Goal: Task Accomplishment & Management: Manage account settings

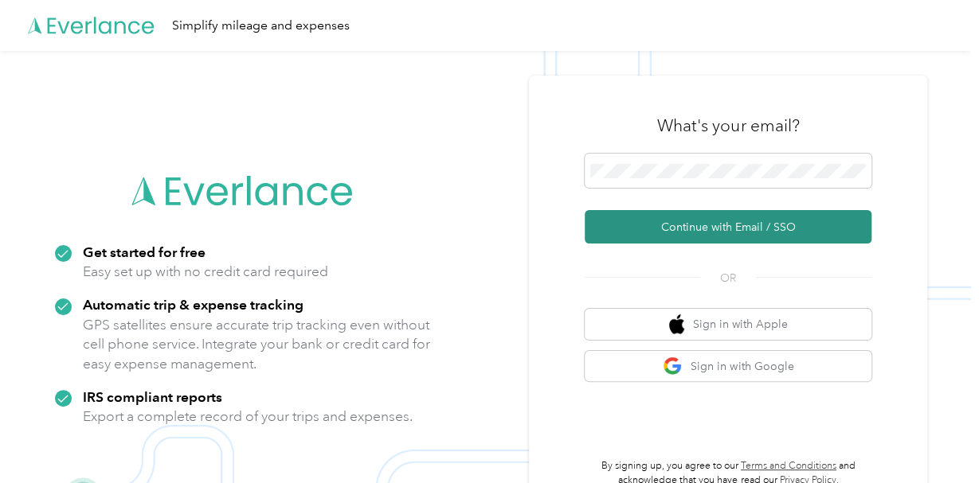
click at [646, 225] on button "Continue with Email / SSO" at bounding box center [727, 226] width 287 height 33
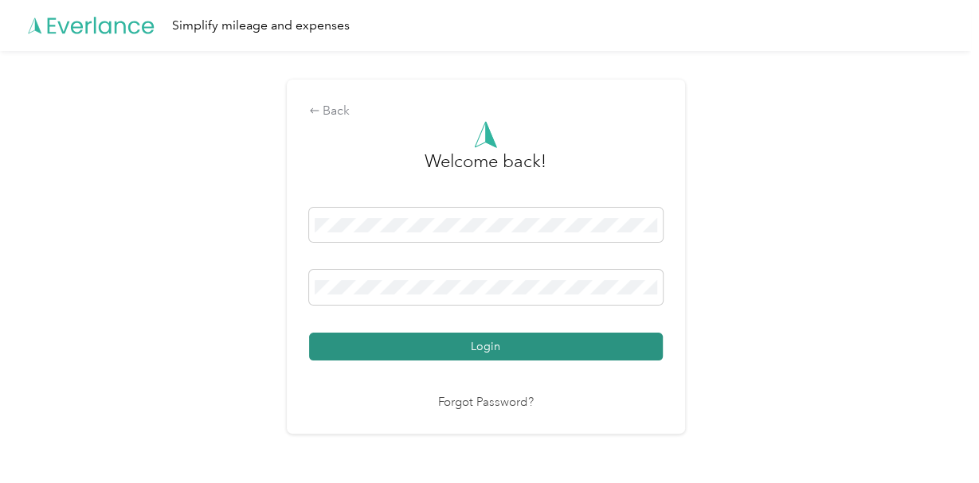
click at [589, 346] on button "Login" at bounding box center [486, 347] width 354 height 28
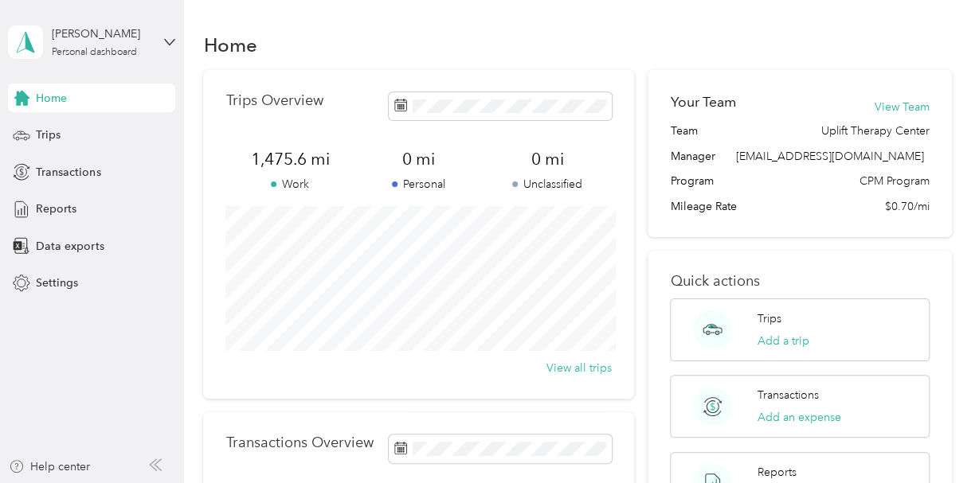
click at [60, 104] on span "Home" at bounding box center [51, 98] width 31 height 17
click at [54, 137] on span "Trips" at bounding box center [48, 135] width 25 height 17
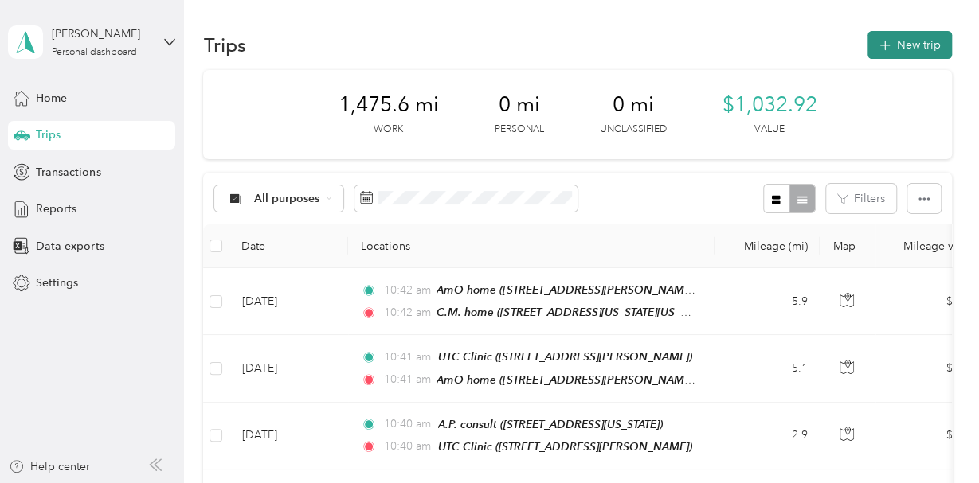
click at [921, 42] on button "New trip" at bounding box center [909, 45] width 84 height 28
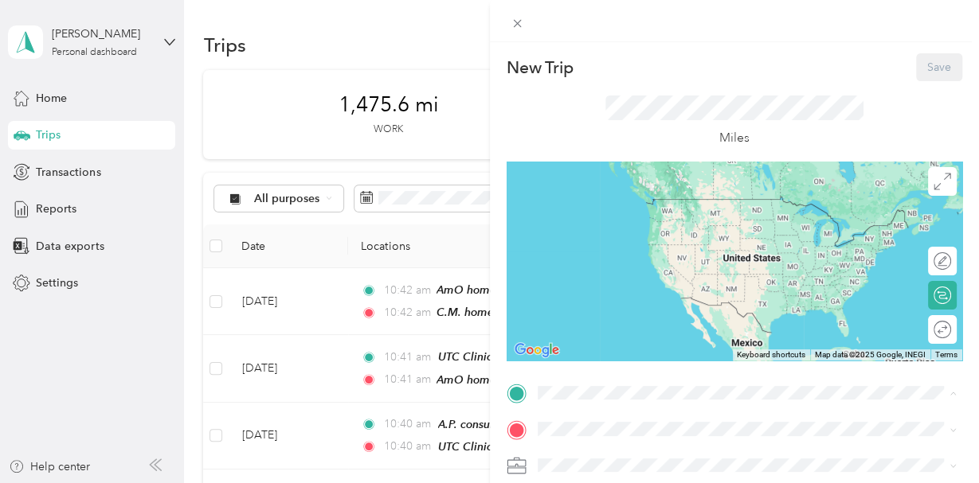
click at [283, 299] on div "New Trip Save This trip cannot be edited because it is either under review, app…" at bounding box center [489, 241] width 979 height 483
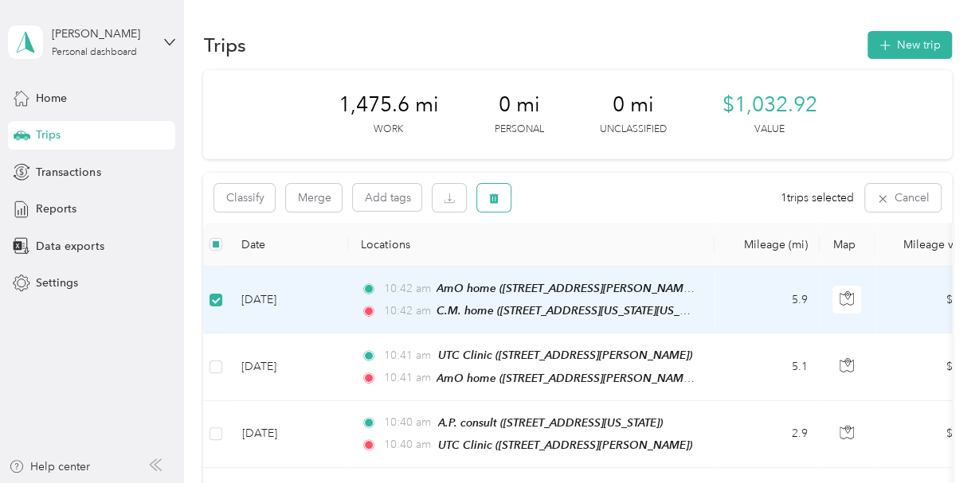
click at [498, 199] on icon "button" at bounding box center [495, 199] width 10 height 10
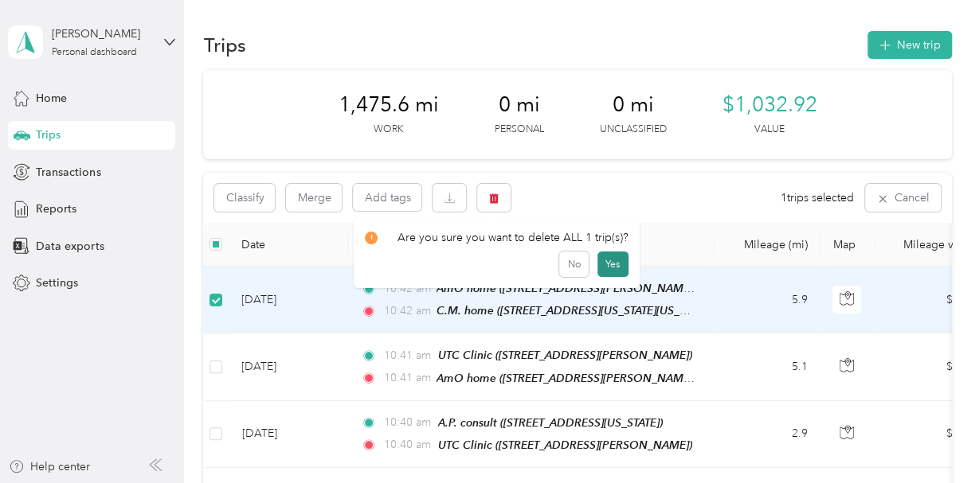
click at [606, 261] on button "Yes" at bounding box center [612, 264] width 31 height 25
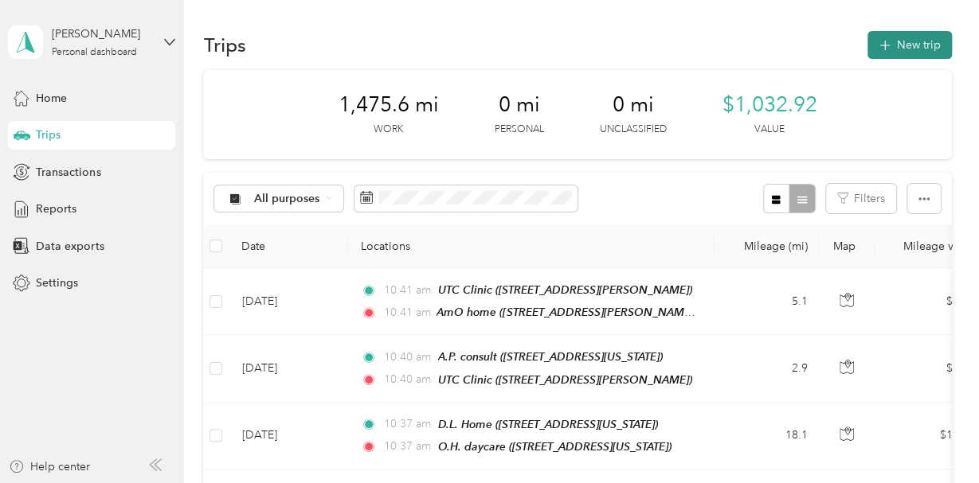
click at [918, 44] on button "New trip" at bounding box center [909, 45] width 84 height 28
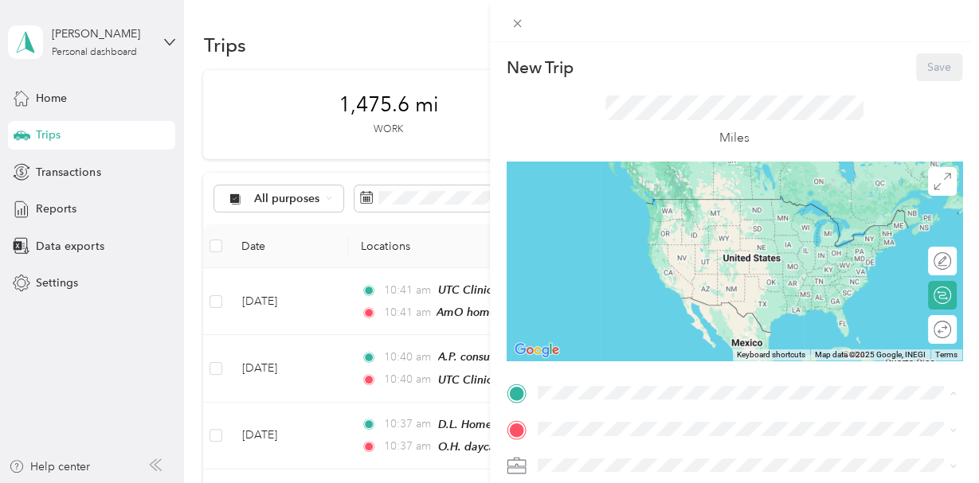
click at [607, 330] on span "[STREET_ADDRESS][PERSON_NAME][US_STATE]" at bounding box center [691, 323] width 248 height 14
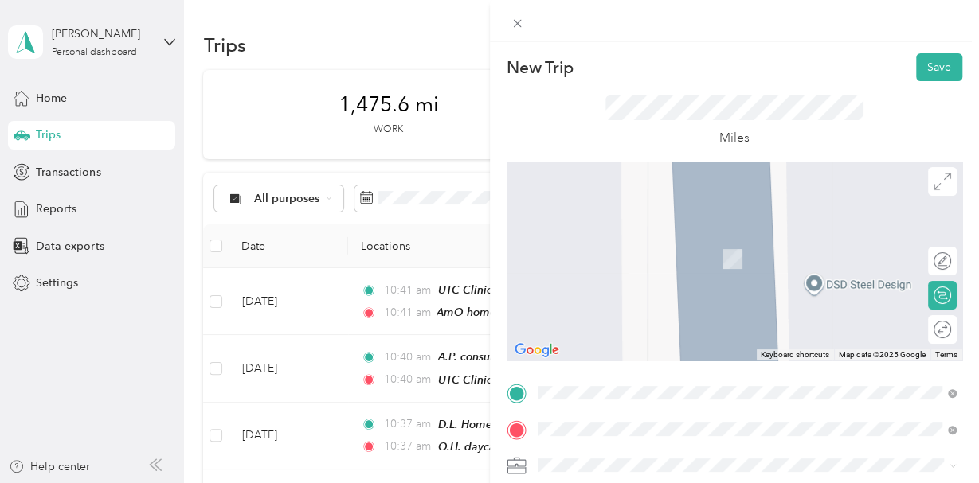
click at [629, 257] on span "[STREET_ADDRESS][US_STATE][US_STATE]" at bounding box center [675, 259] width 217 height 14
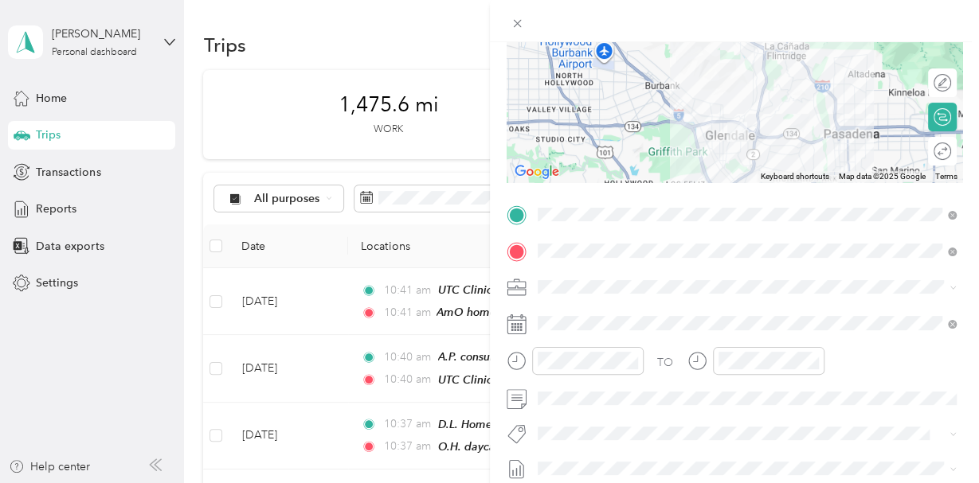
scroll to position [185, 0]
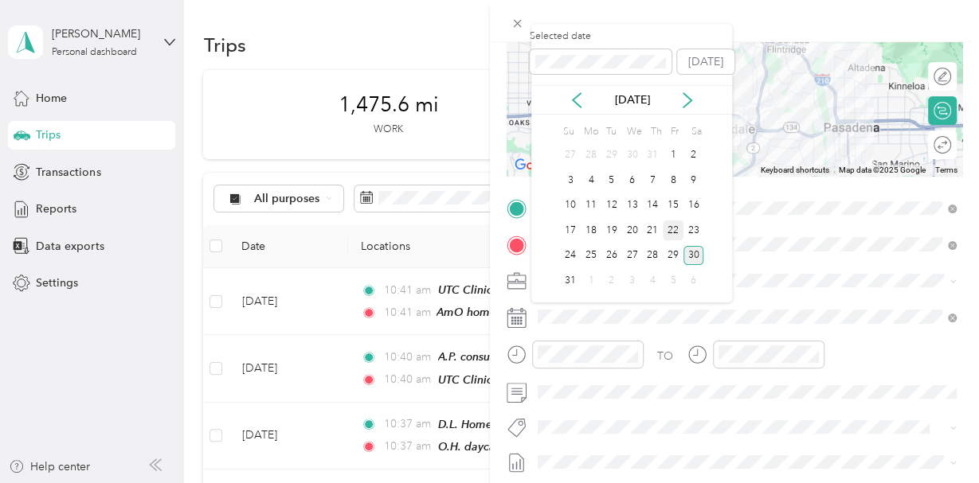
click at [672, 238] on div "22" at bounding box center [673, 231] width 21 height 20
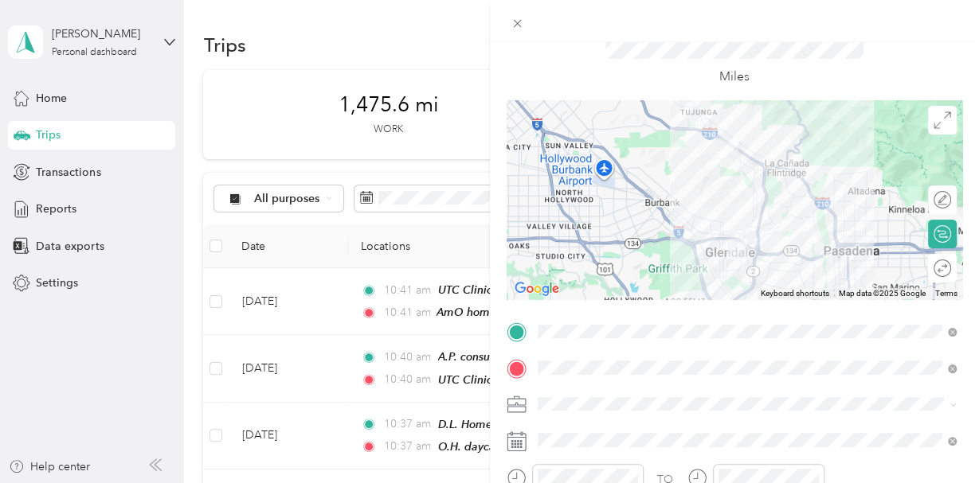
scroll to position [0, 0]
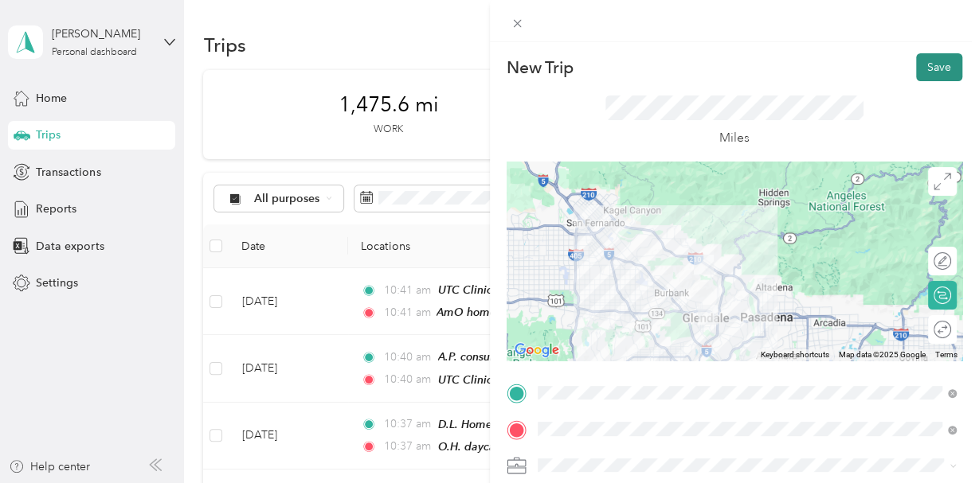
click at [940, 69] on button "Save" at bounding box center [939, 67] width 46 height 28
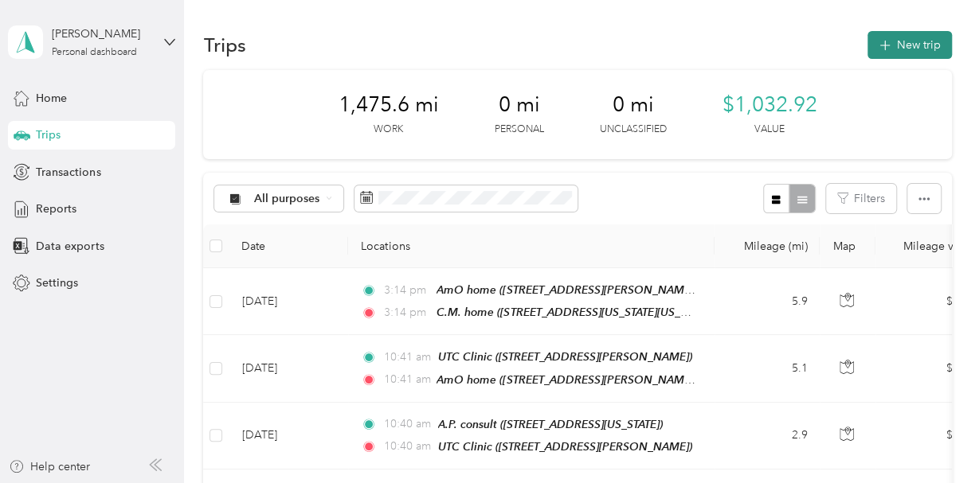
click at [920, 45] on button "New trip" at bounding box center [909, 45] width 84 height 28
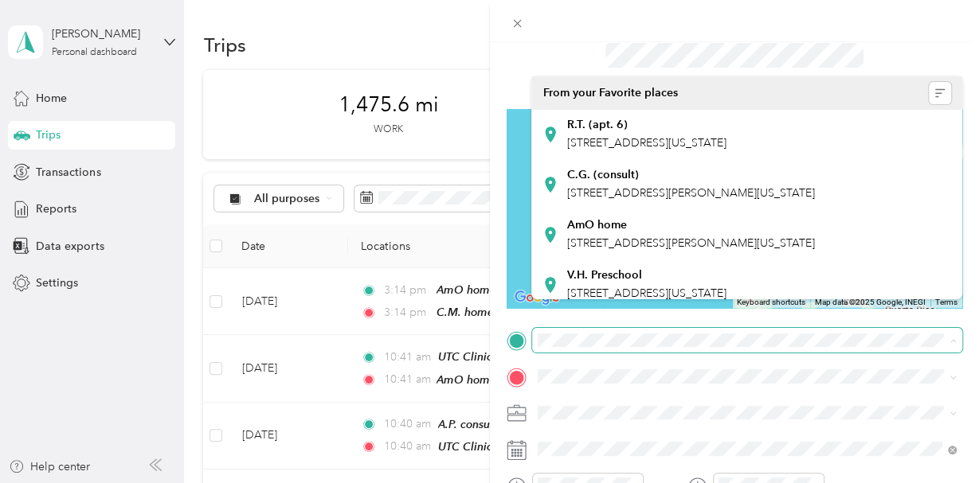
scroll to position [80, 0]
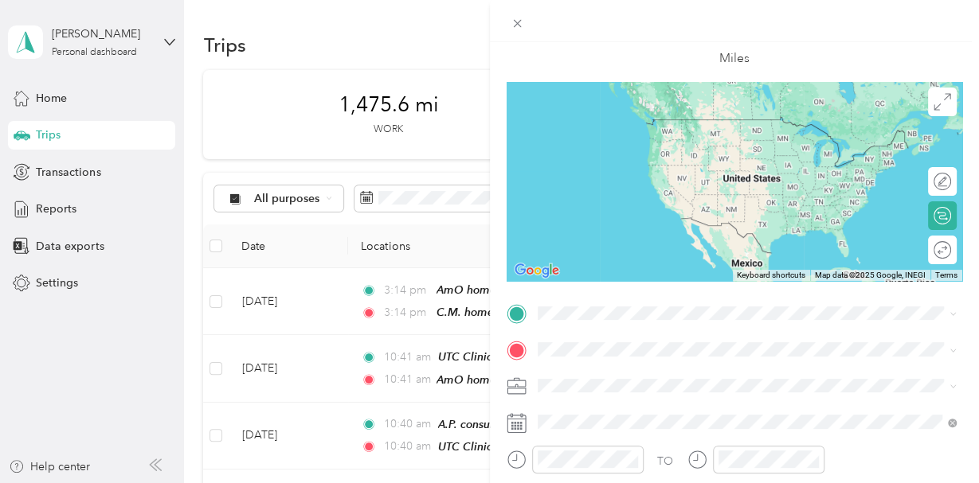
click at [627, 198] on div "Z.P. daycare [STREET_ADDRESS][US_STATE]" at bounding box center [646, 181] width 159 height 33
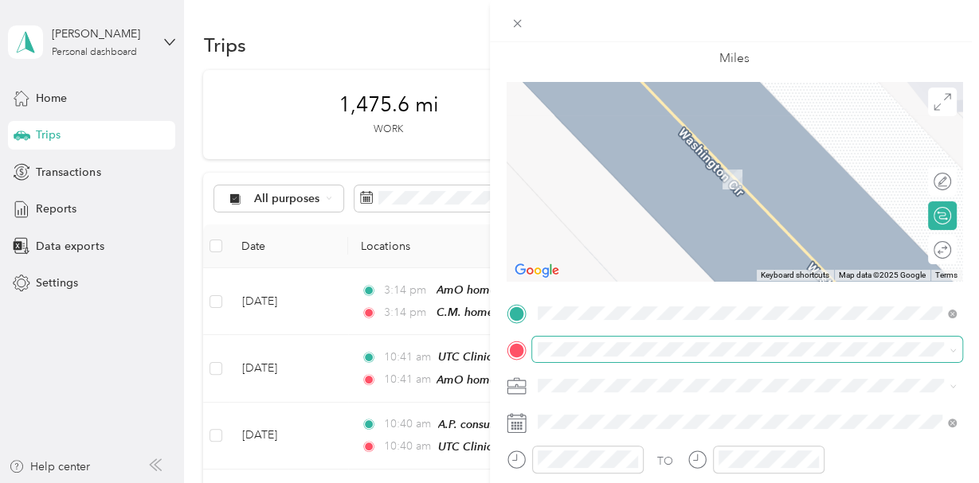
click at [568, 357] on span at bounding box center [747, 349] width 431 height 25
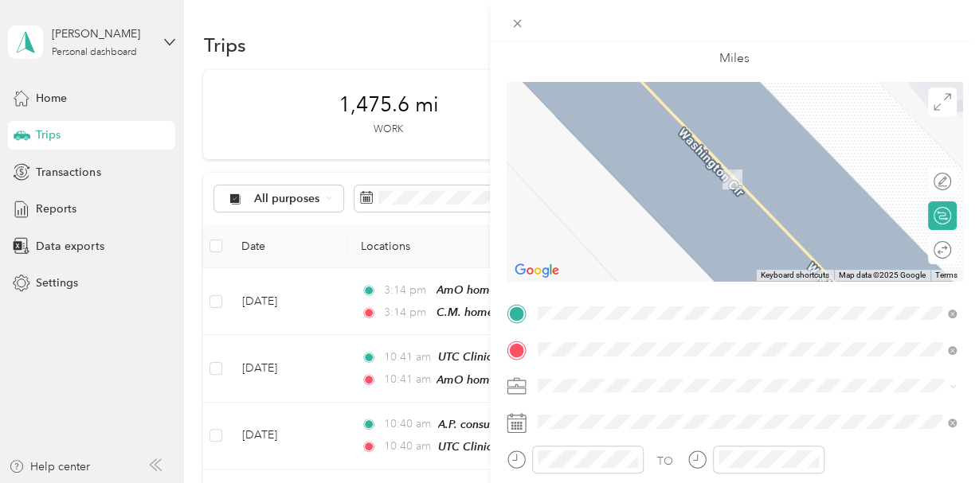
click at [630, 237] on span "[STREET_ADDRESS][US_STATE]" at bounding box center [646, 230] width 159 height 14
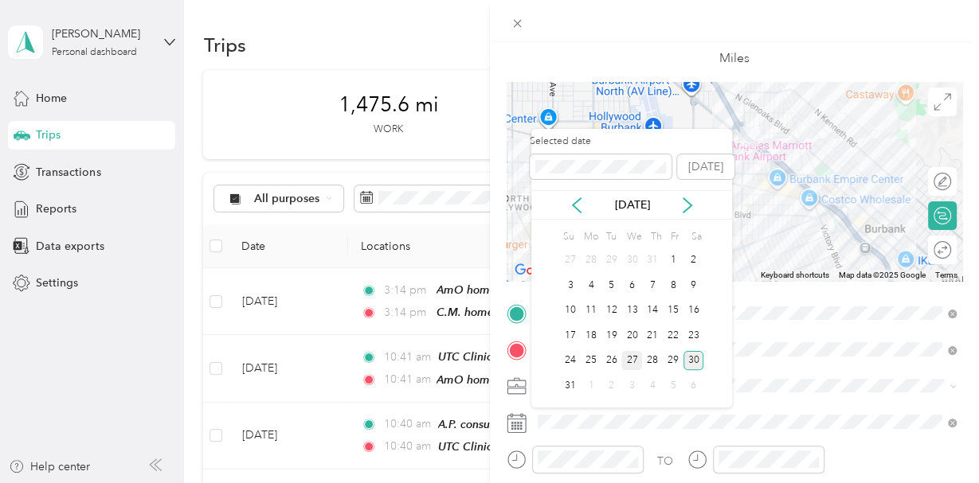
click at [631, 365] on div "27" at bounding box center [631, 361] width 21 height 20
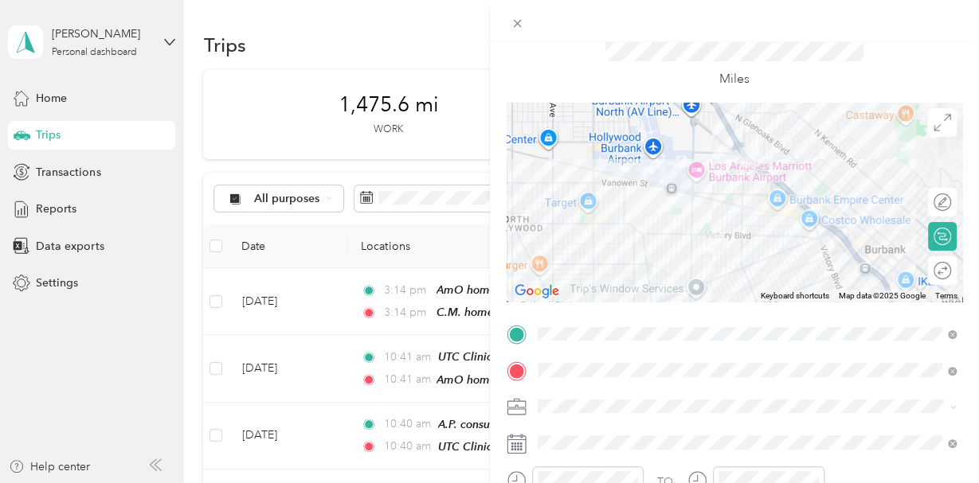
scroll to position [0, 0]
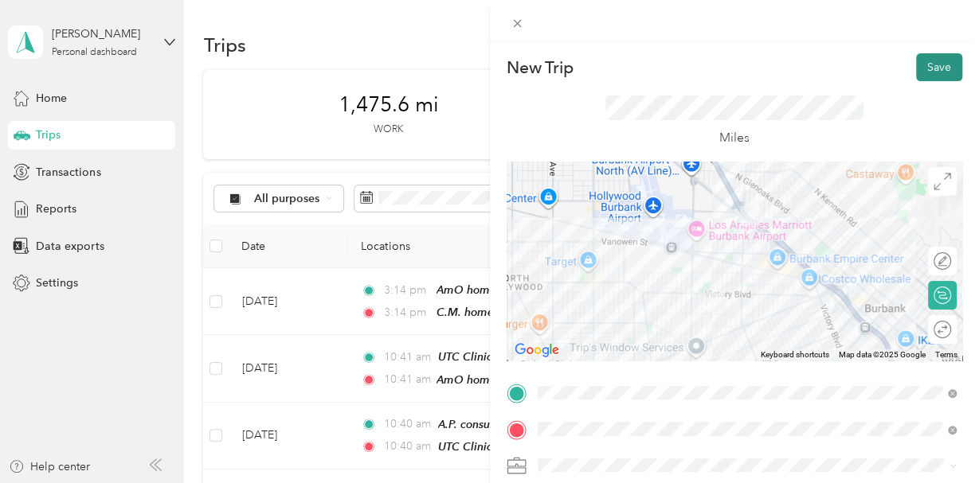
click at [943, 63] on button "Save" at bounding box center [939, 67] width 46 height 28
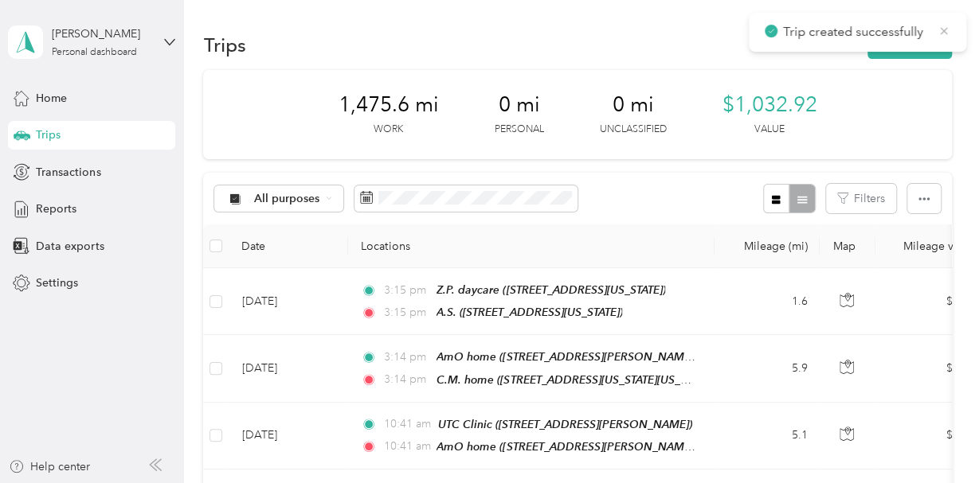
click at [943, 27] on icon at bounding box center [943, 31] width 13 height 14
click at [925, 39] on button "New trip" at bounding box center [909, 45] width 84 height 28
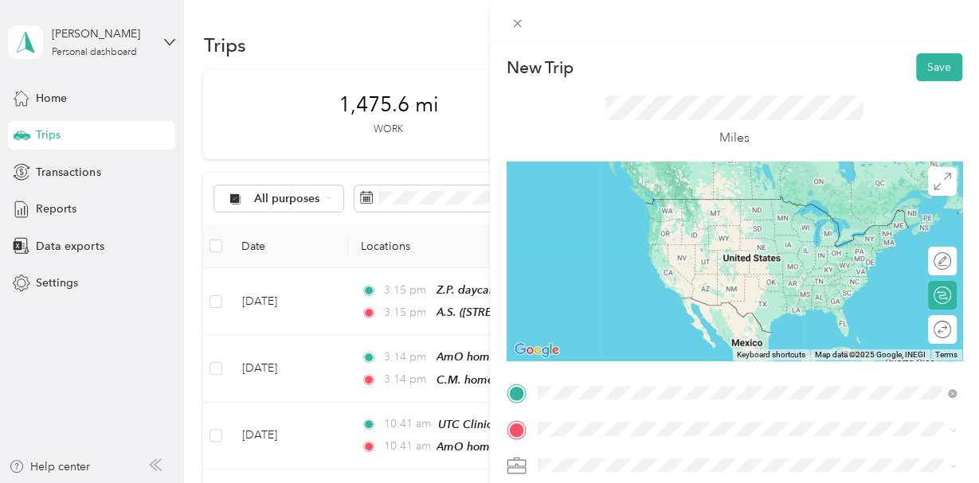
click at [610, 280] on span "[STREET_ADDRESS][US_STATE]" at bounding box center [646, 273] width 159 height 14
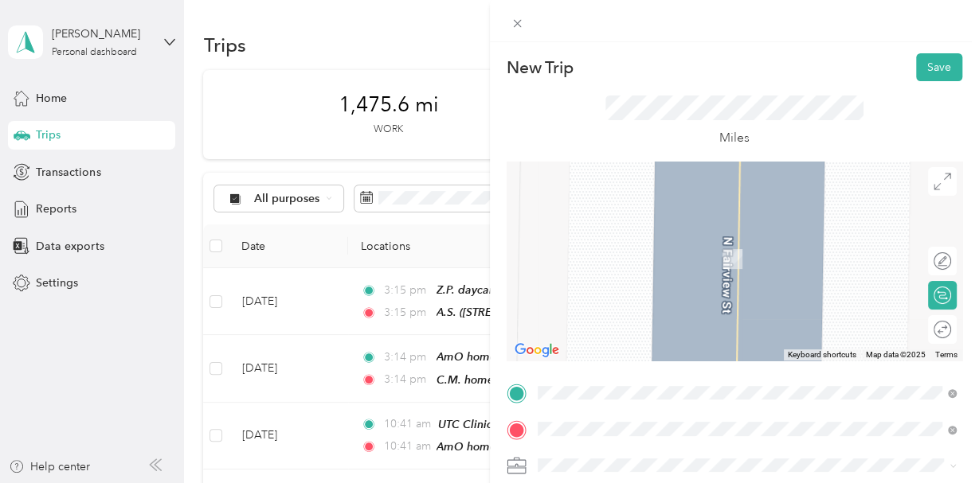
click at [631, 295] on div "O.B. home" at bounding box center [691, 291] width 248 height 14
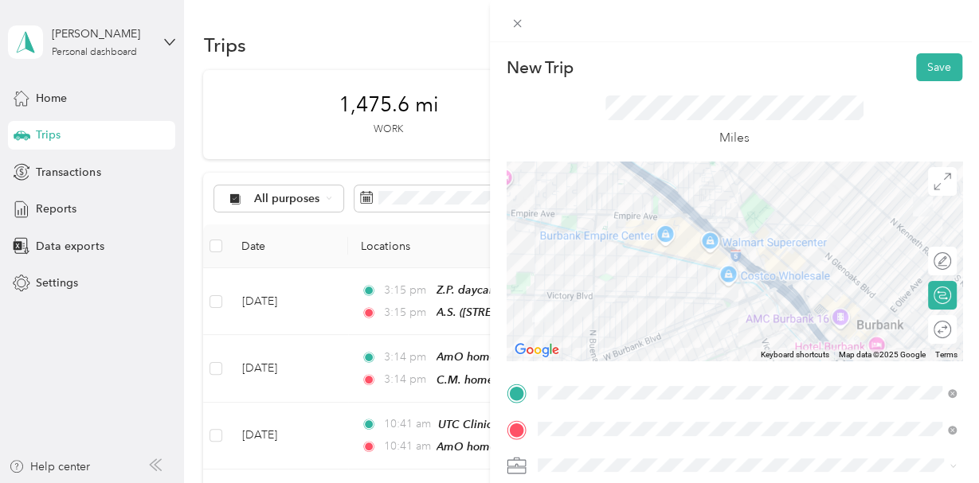
click at [853, 303] on div at bounding box center [734, 261] width 456 height 199
click at [848, 302] on div at bounding box center [734, 261] width 456 height 199
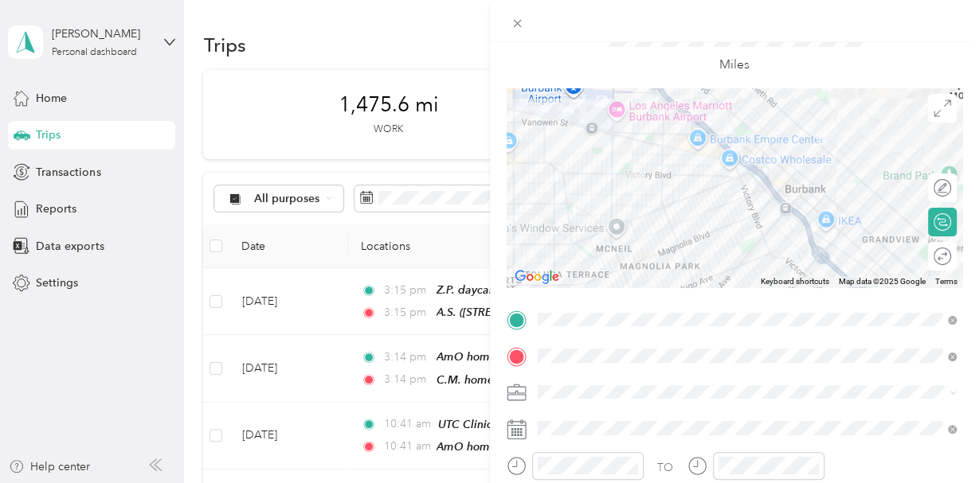
scroll to position [76, 0]
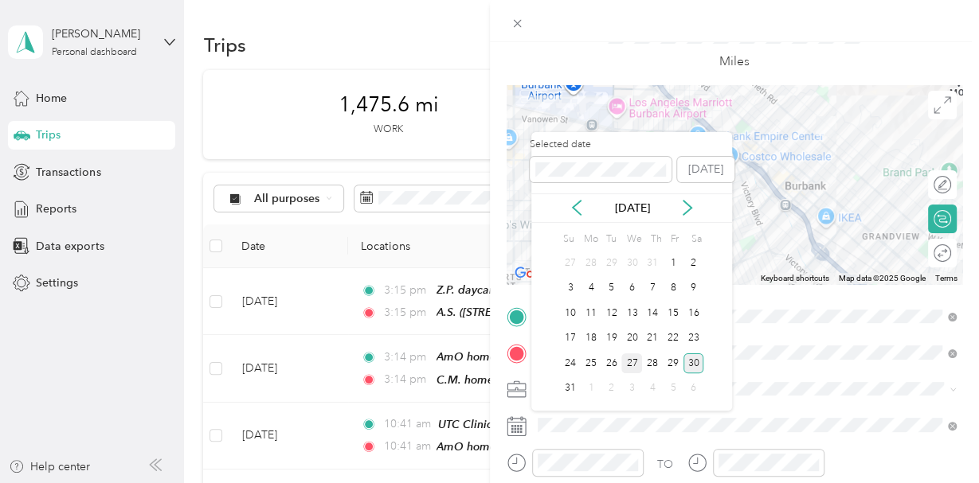
click at [636, 365] on div "27" at bounding box center [631, 364] width 21 height 20
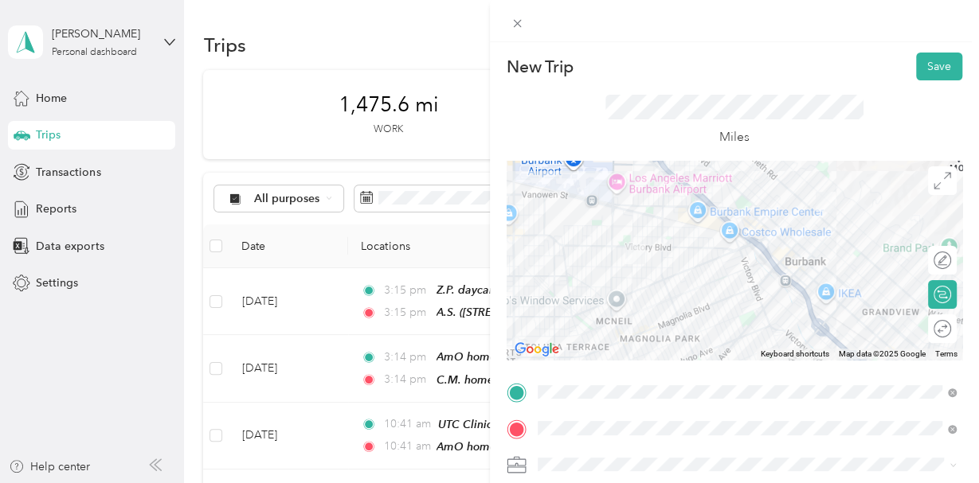
scroll to position [0, 0]
click at [943, 69] on button "Save" at bounding box center [939, 67] width 46 height 28
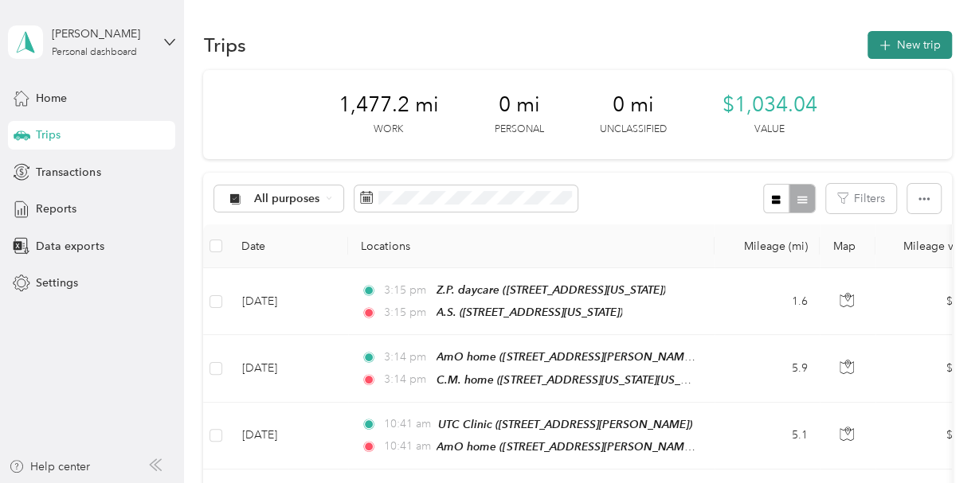
click at [904, 45] on button "New trip" at bounding box center [909, 45] width 84 height 28
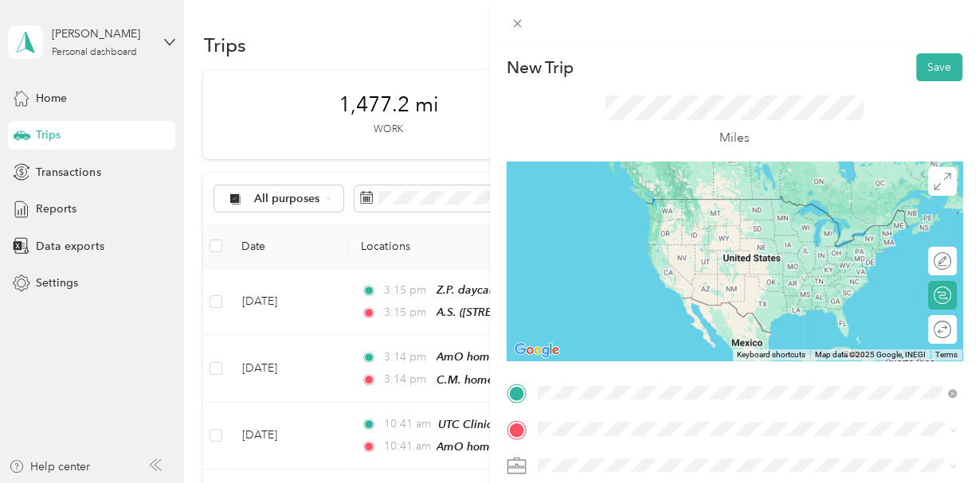
click at [684, 276] on div "A.S. [STREET_ADDRESS][US_STATE]" at bounding box center [646, 264] width 159 height 33
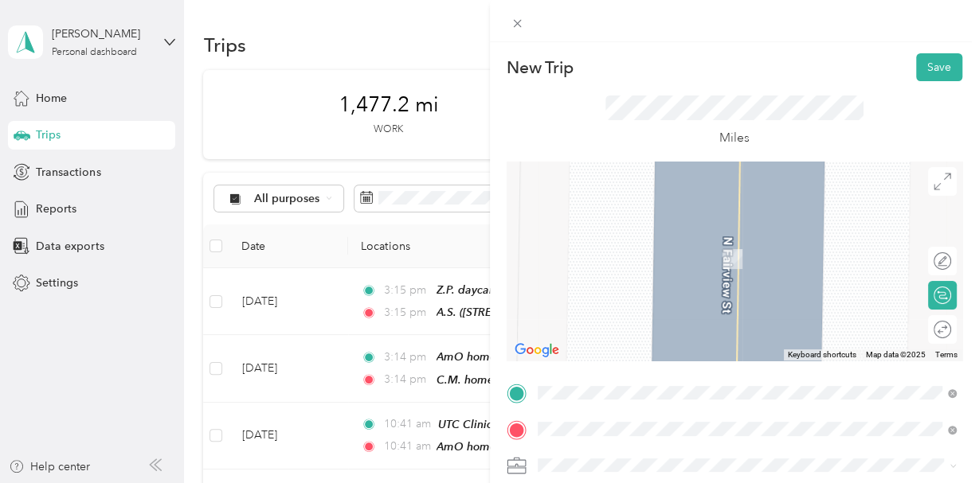
click at [574, 316] on span "[STREET_ADDRESS][PERSON_NAME][US_STATE]" at bounding box center [691, 310] width 248 height 14
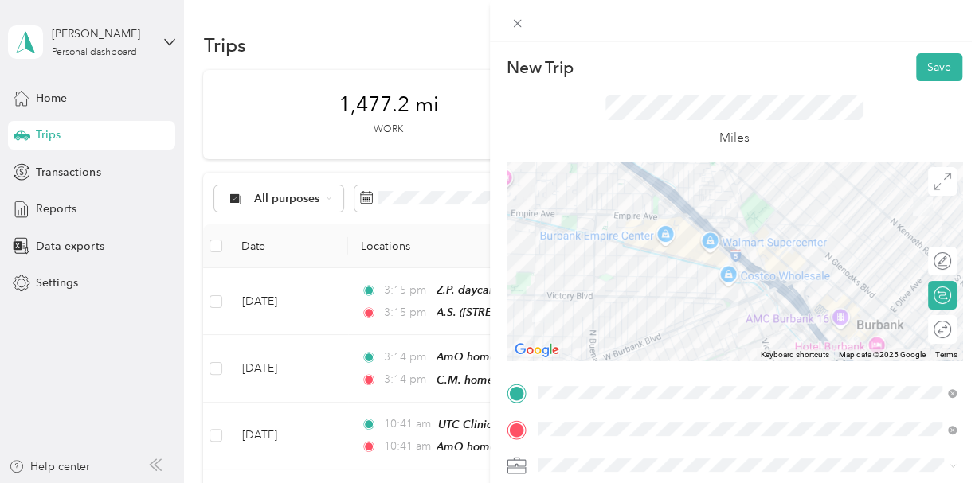
click at [870, 280] on div at bounding box center [734, 261] width 456 height 199
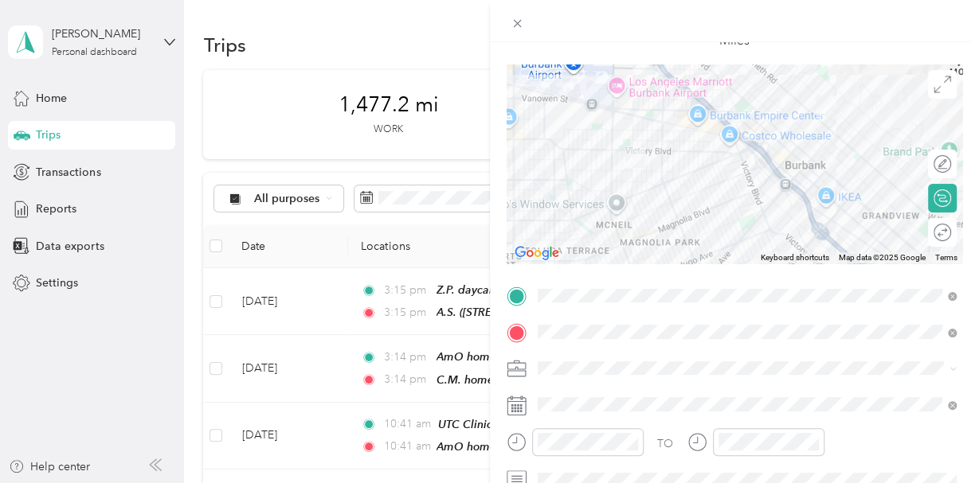
scroll to position [100, 0]
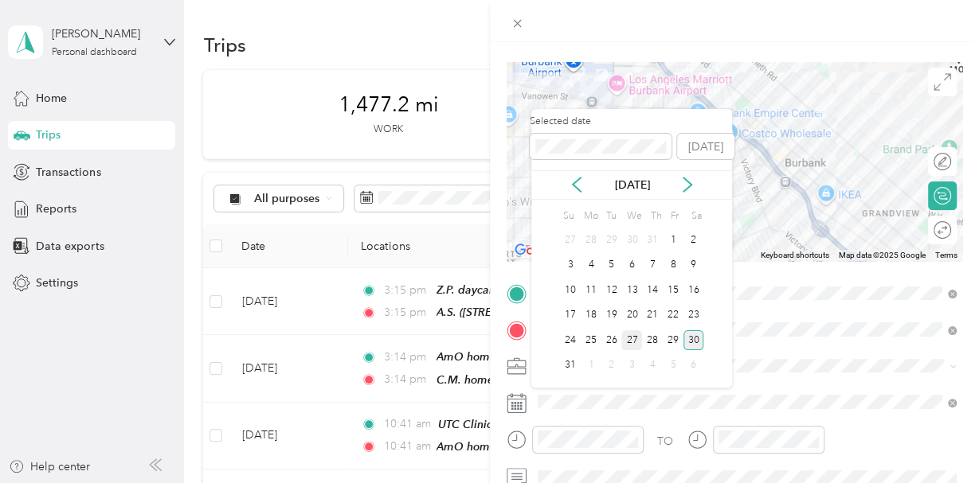
click at [636, 343] on div "27" at bounding box center [631, 340] width 21 height 20
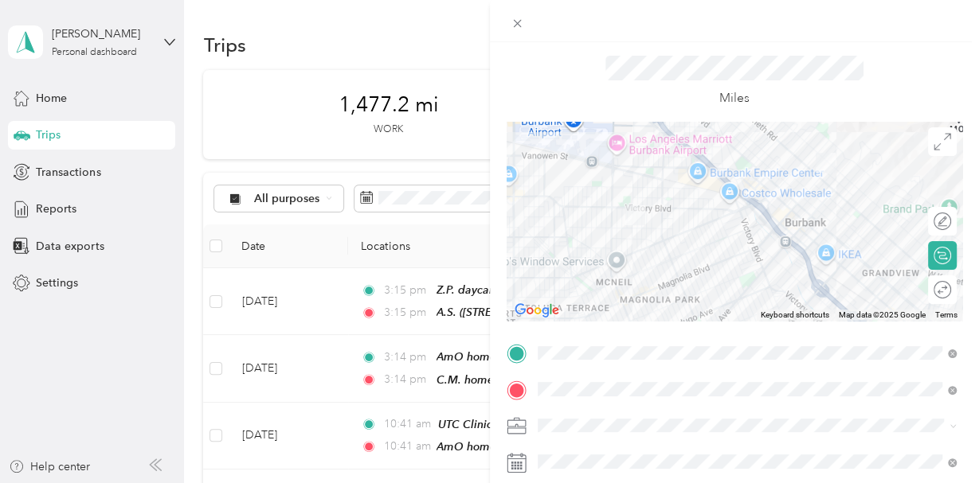
scroll to position [0, 0]
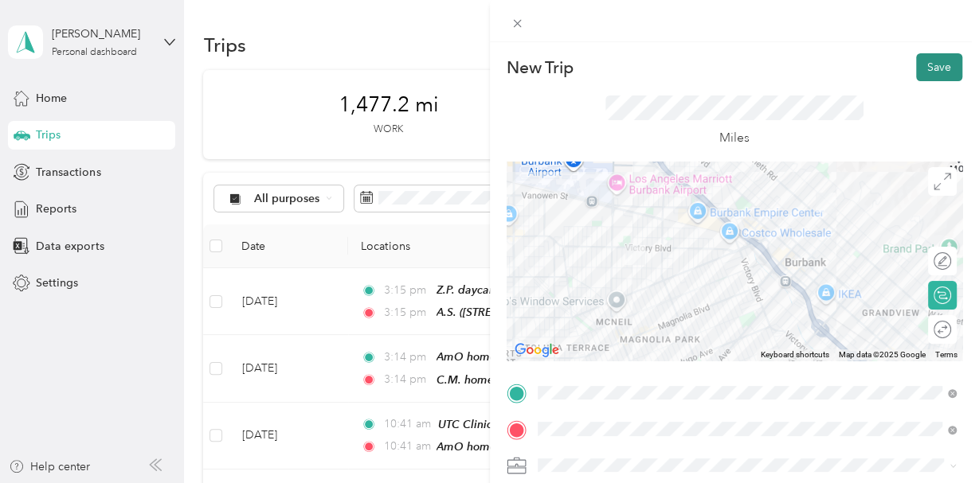
click at [936, 70] on button "Save" at bounding box center [939, 67] width 46 height 28
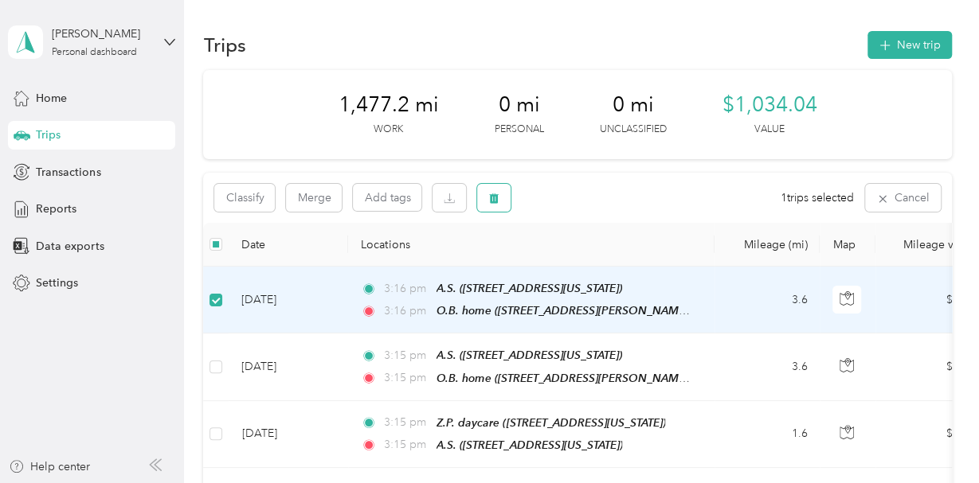
click at [498, 197] on icon "button" at bounding box center [495, 199] width 10 height 10
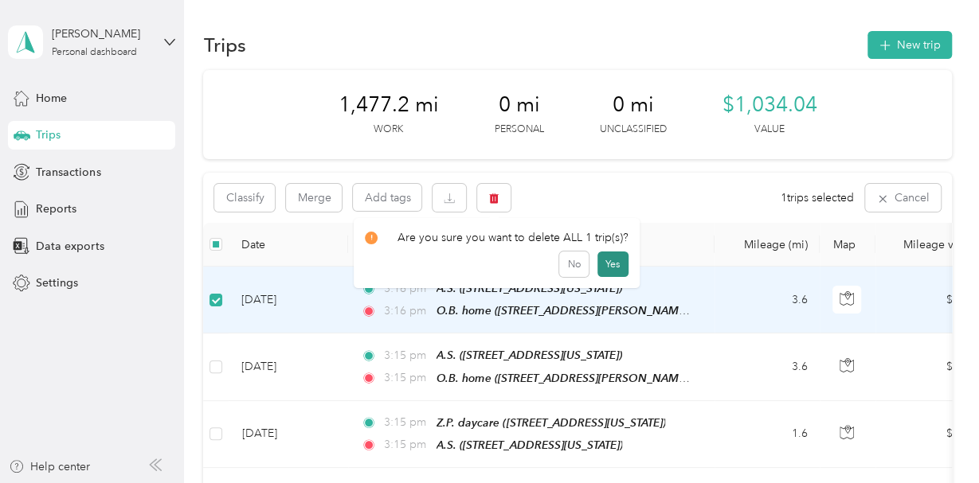
click at [613, 266] on button "Yes" at bounding box center [612, 264] width 31 height 25
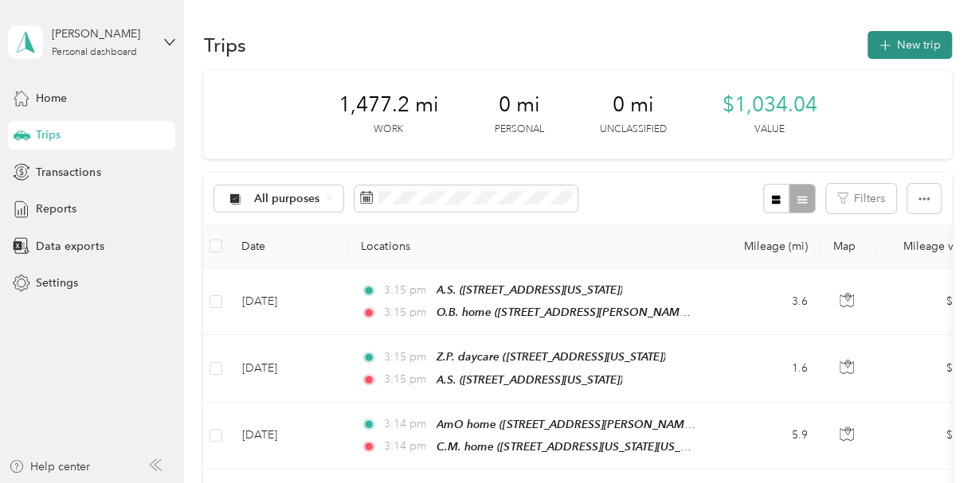
click at [933, 37] on button "New trip" at bounding box center [909, 45] width 84 height 28
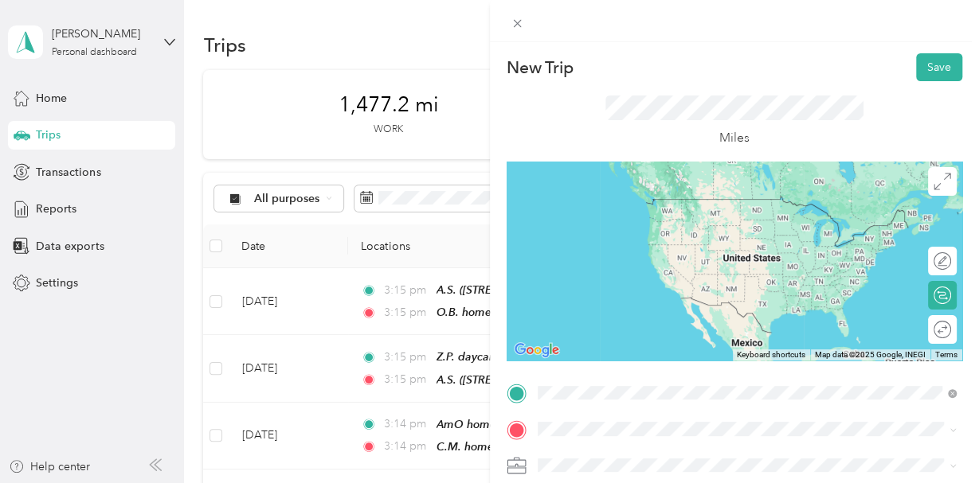
click at [620, 281] on div "O.B. home [STREET_ADDRESS][PERSON_NAME][US_STATE]" at bounding box center [691, 264] width 248 height 33
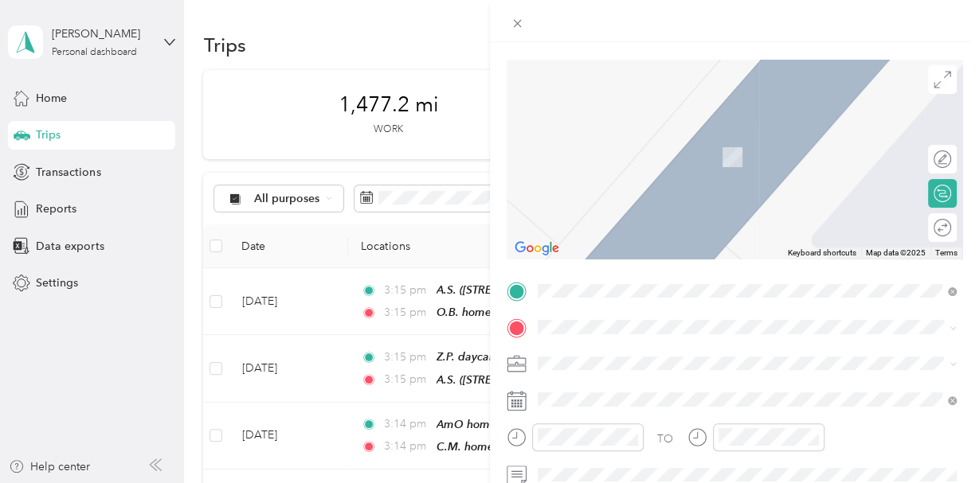
scroll to position [107, 0]
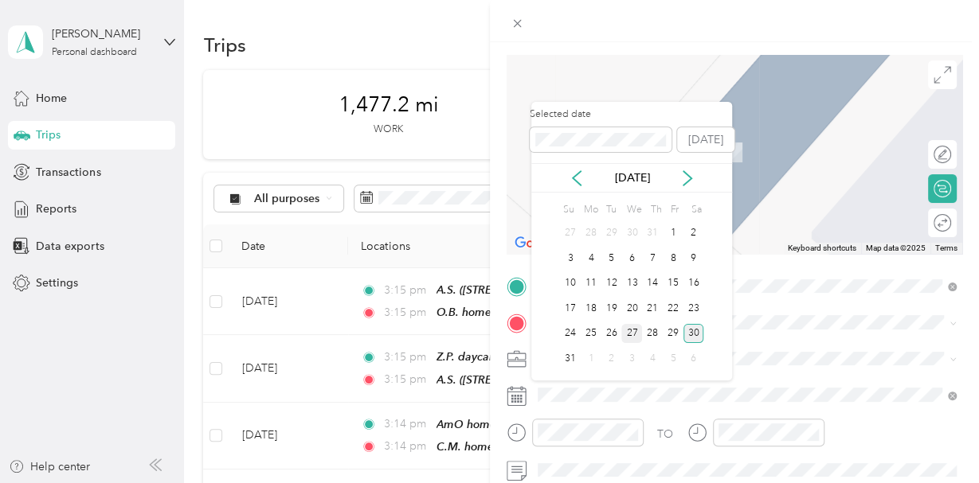
click at [631, 334] on div "27" at bounding box center [631, 334] width 21 height 20
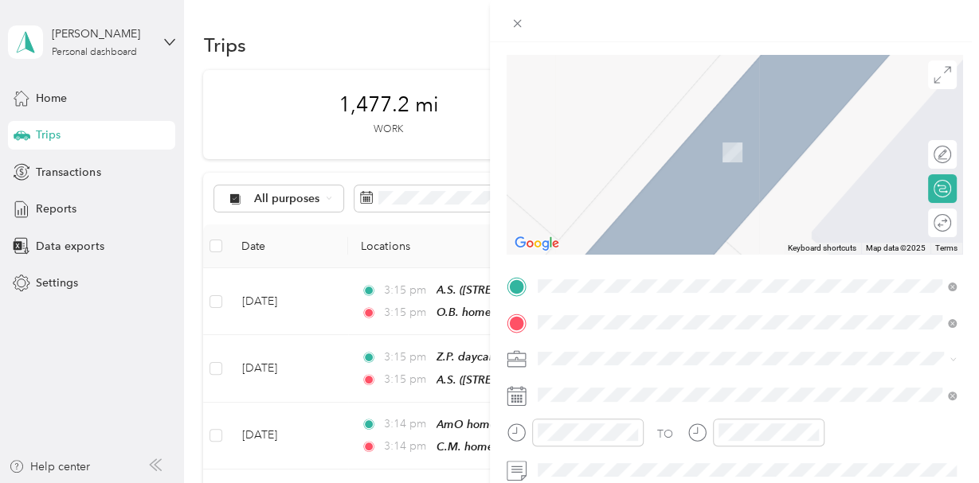
click at [652, 153] on span "[STREET_ADDRESS][US_STATE]" at bounding box center [646, 153] width 159 height 14
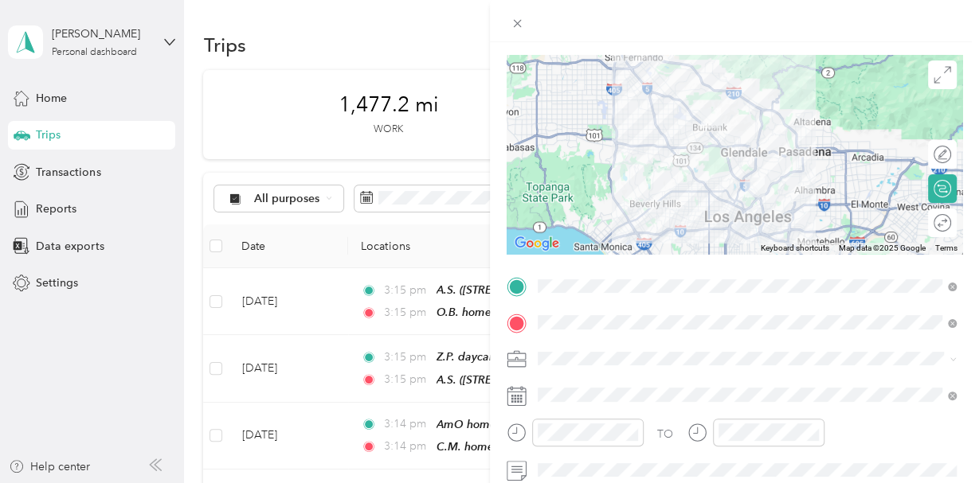
click at [758, 157] on div at bounding box center [734, 154] width 456 height 199
click at [756, 157] on div at bounding box center [734, 154] width 456 height 199
click at [725, 162] on div at bounding box center [734, 154] width 456 height 199
click at [737, 147] on div at bounding box center [734, 154] width 456 height 199
click at [947, 73] on icon at bounding box center [942, 75] width 18 height 18
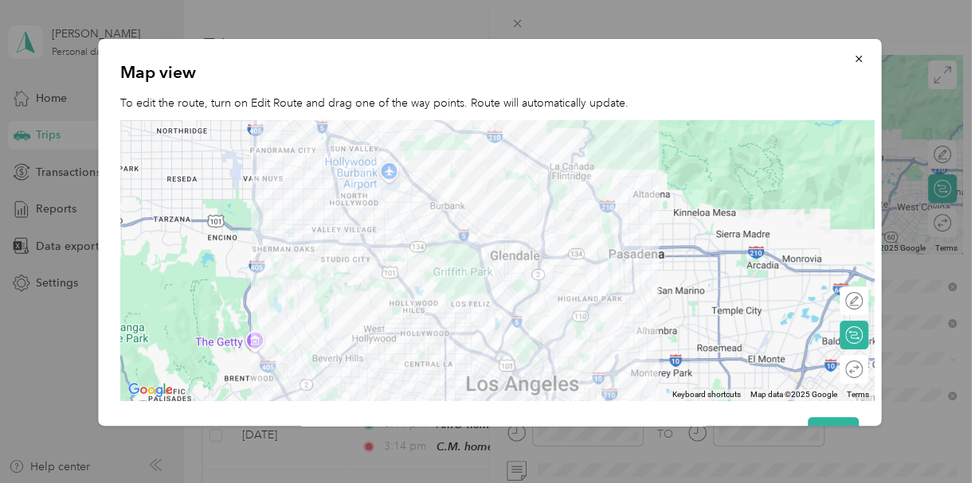
click at [477, 245] on div at bounding box center [496, 260] width 753 height 280
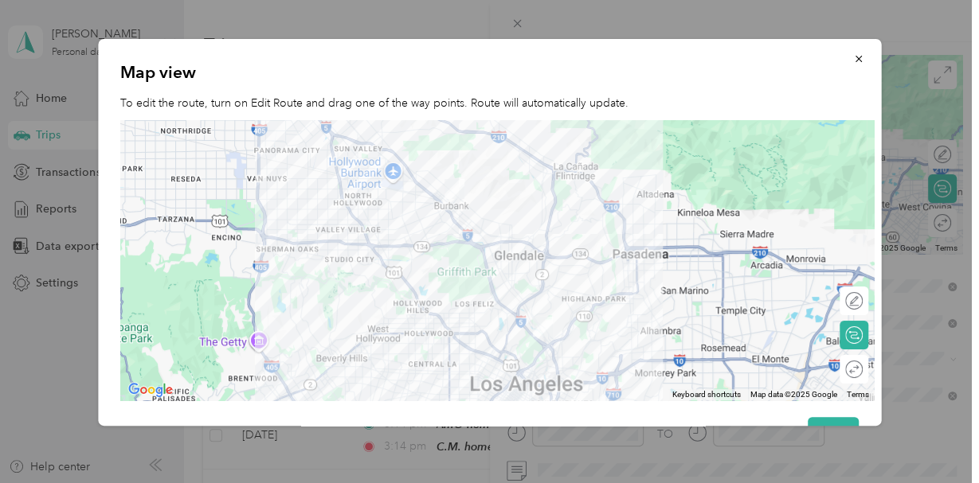
click at [493, 234] on div at bounding box center [496, 260] width 753 height 280
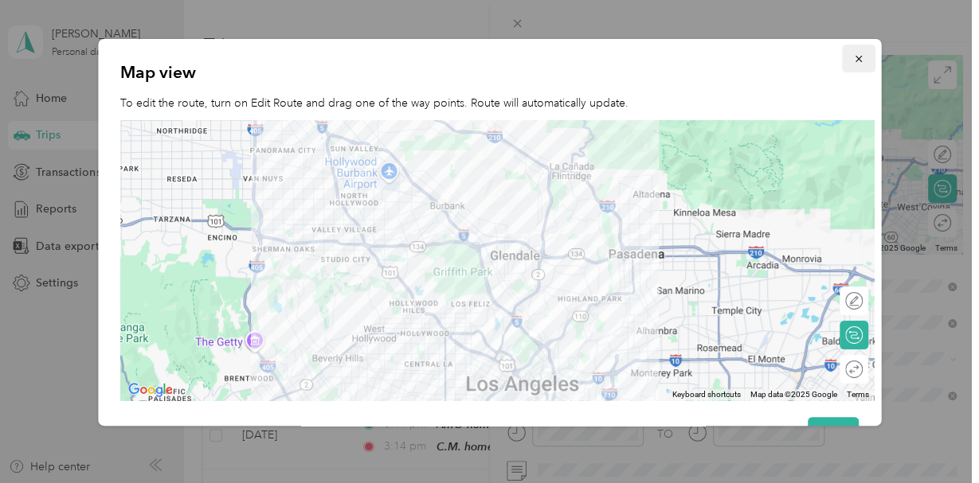
click at [858, 61] on icon "button" at bounding box center [858, 59] width 6 height 6
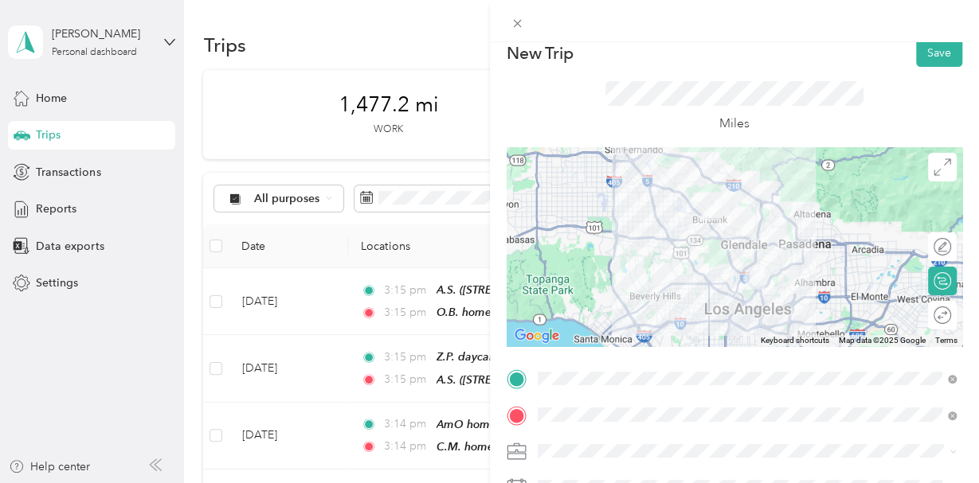
scroll to position [0, 0]
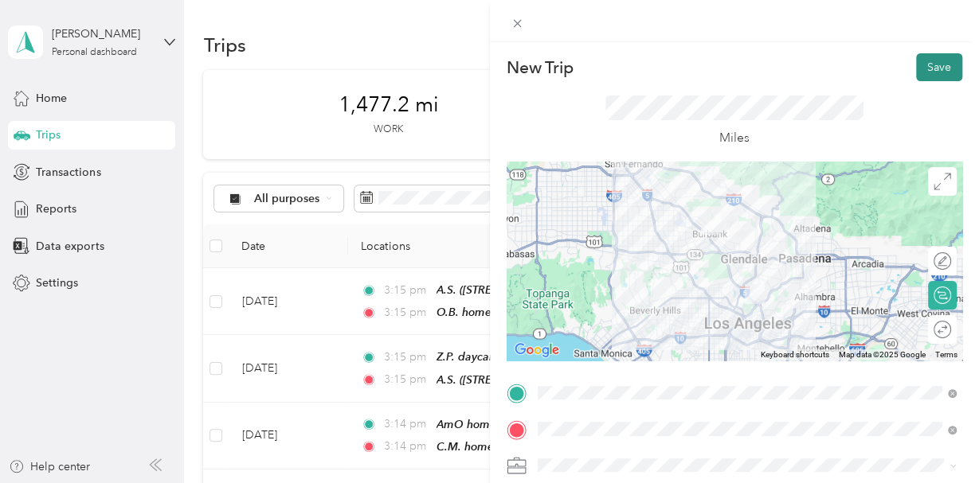
click at [933, 72] on button "Save" at bounding box center [939, 67] width 46 height 28
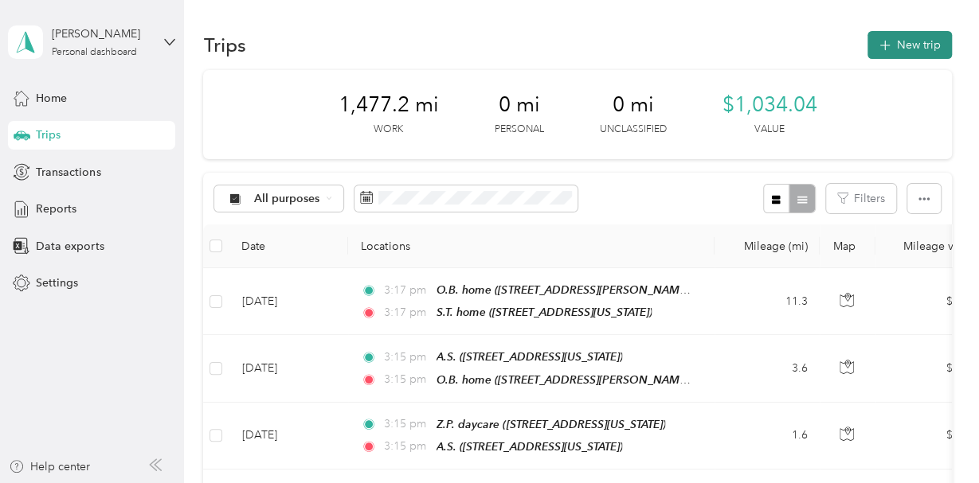
click at [916, 51] on button "New trip" at bounding box center [909, 45] width 84 height 28
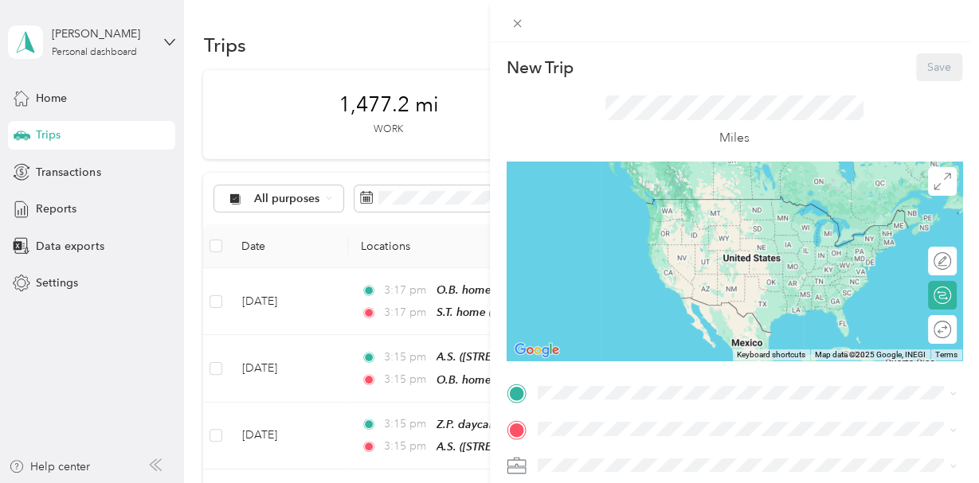
scroll to position [41, 0]
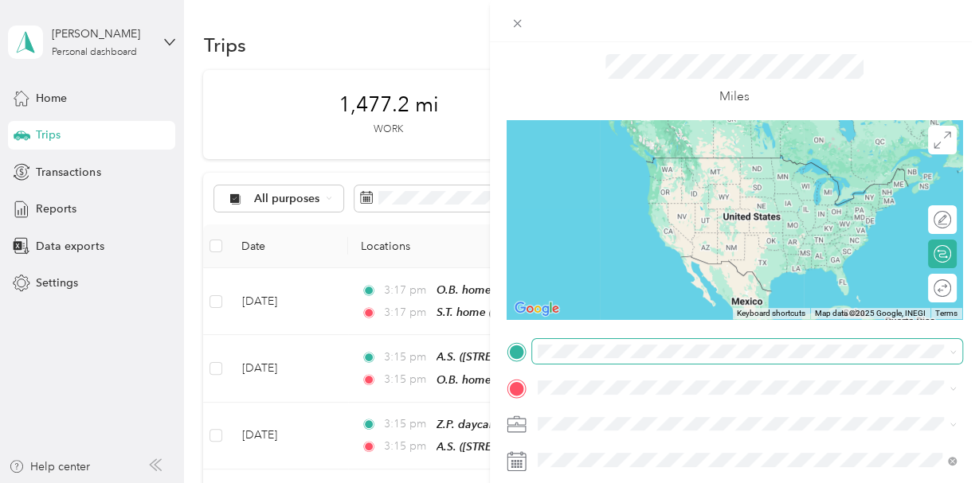
click at [568, 361] on span at bounding box center [747, 351] width 431 height 25
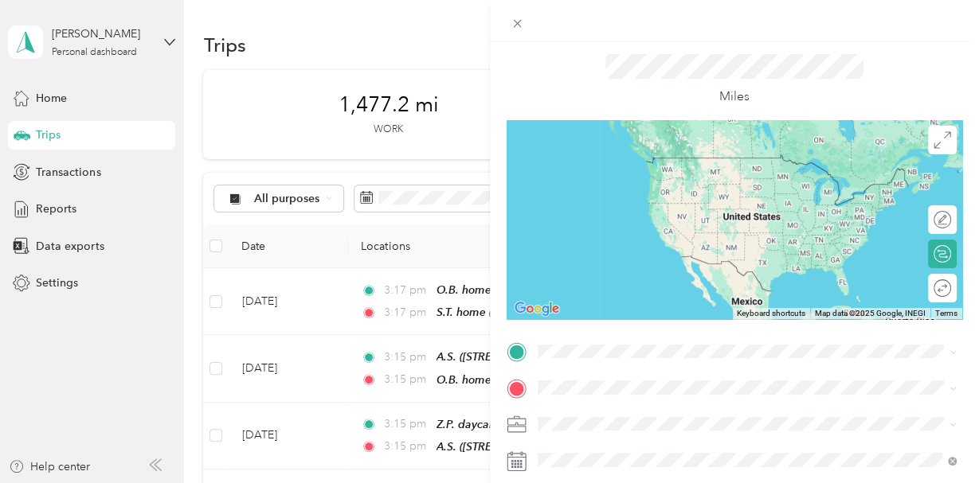
click at [579, 182] on div "E.V. Home [STREET_ADDRESS][PERSON_NAME][US_STATE]" at bounding box center [691, 167] width 248 height 33
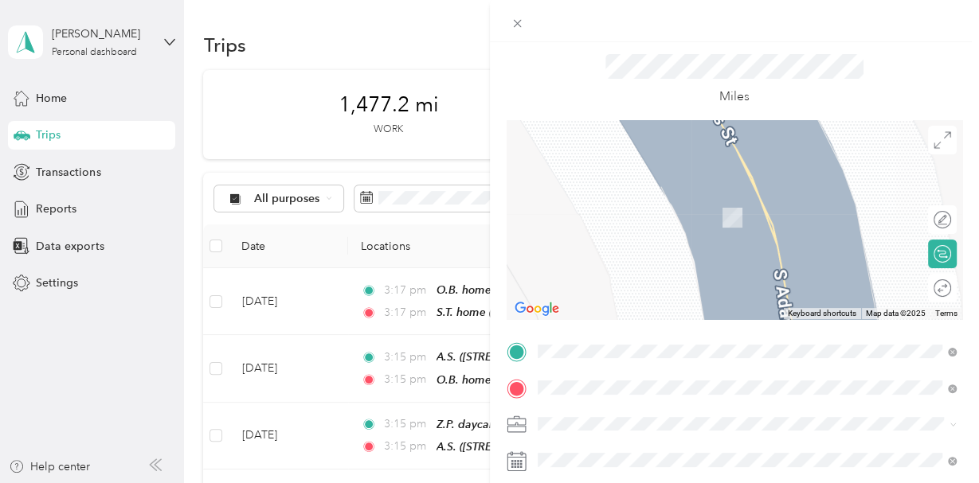
click at [624, 217] on span "[STREET_ADDRESS][US_STATE]" at bounding box center [646, 217] width 159 height 14
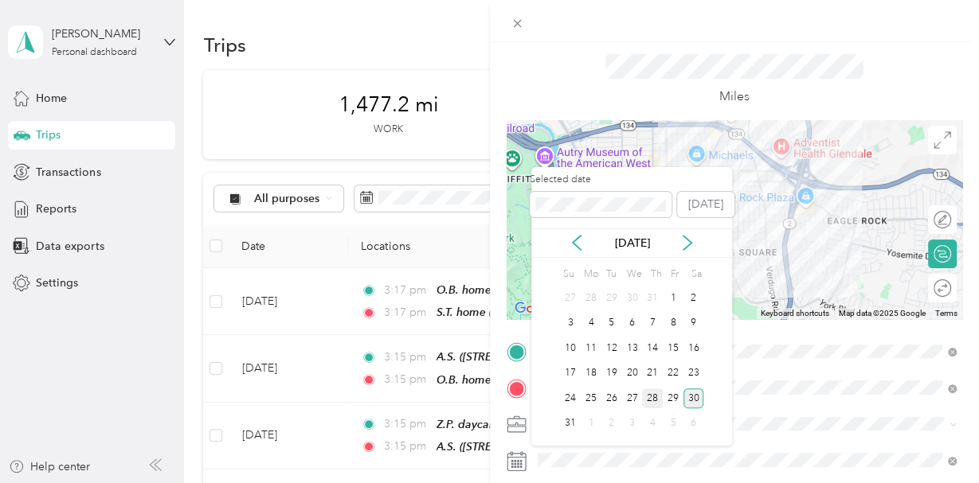
click at [650, 397] on div "28" at bounding box center [652, 399] width 21 height 20
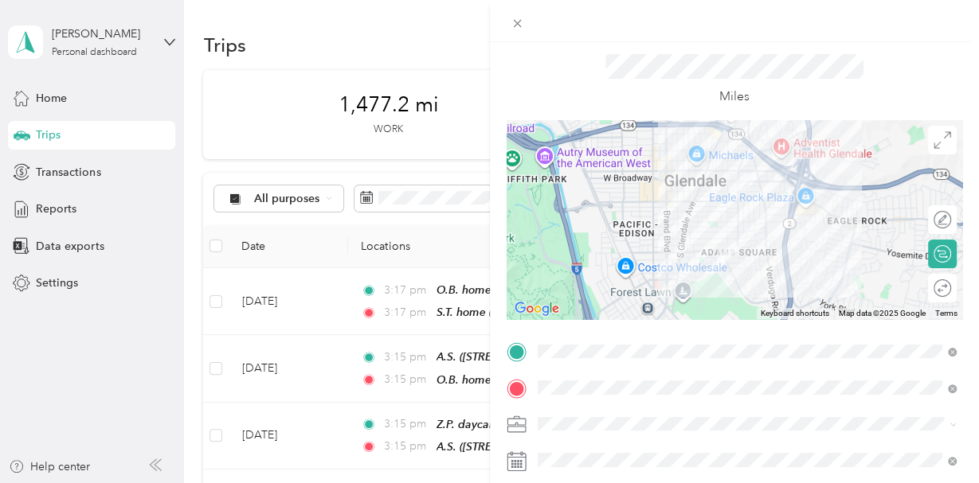
scroll to position [0, 0]
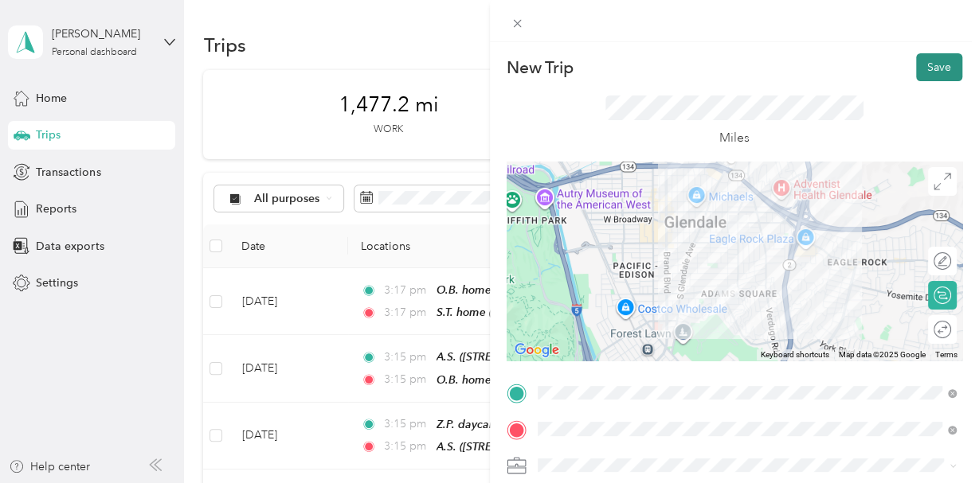
click at [940, 65] on button "Save" at bounding box center [939, 67] width 46 height 28
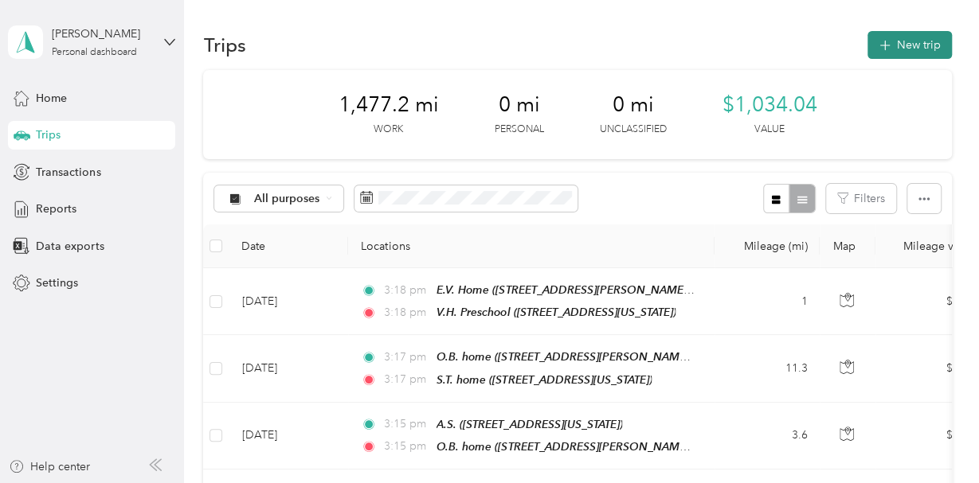
click at [928, 45] on button "New trip" at bounding box center [909, 45] width 84 height 28
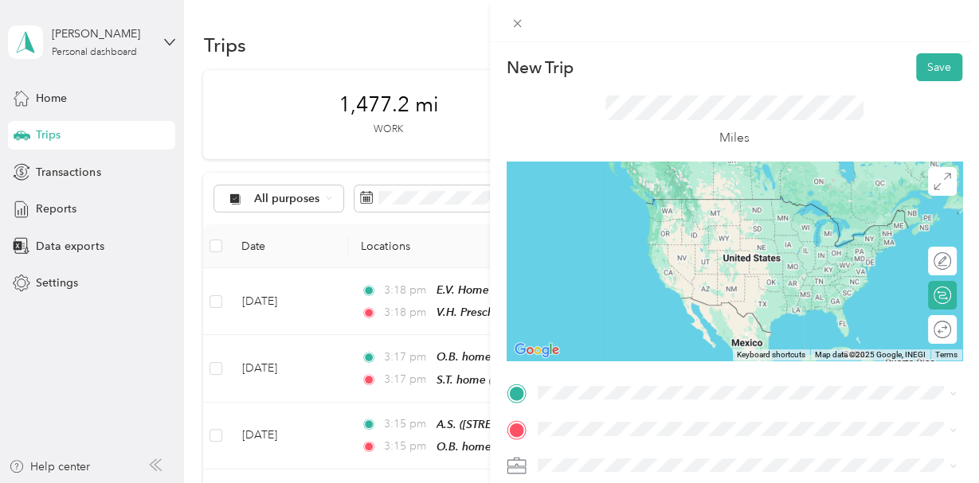
click at [726, 216] on div "V.H. Preschool [STREET_ADDRESS][US_STATE]" at bounding box center [646, 210] width 159 height 33
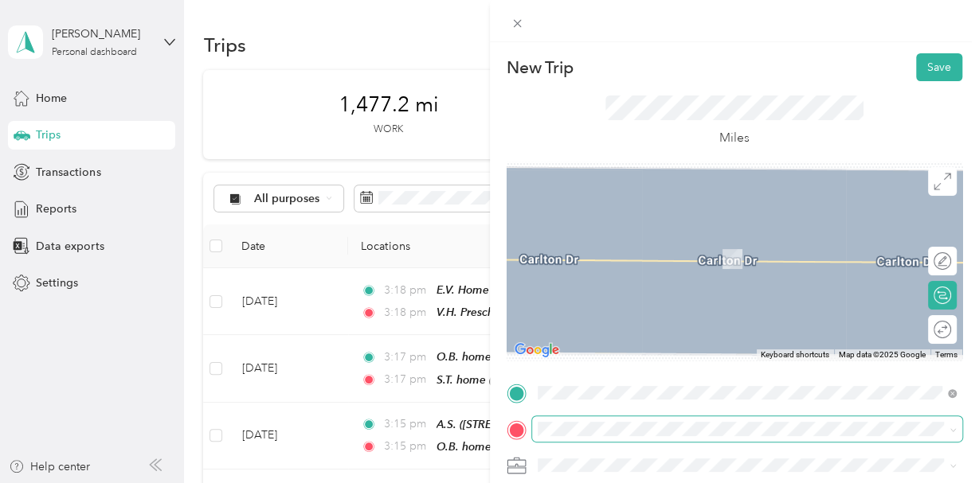
click at [587, 438] on span at bounding box center [747, 428] width 431 height 25
click at [624, 268] on div "H.F. Home-apt 4 [STREET_ADDRESS][US_STATE]" at bounding box center [646, 250] width 159 height 33
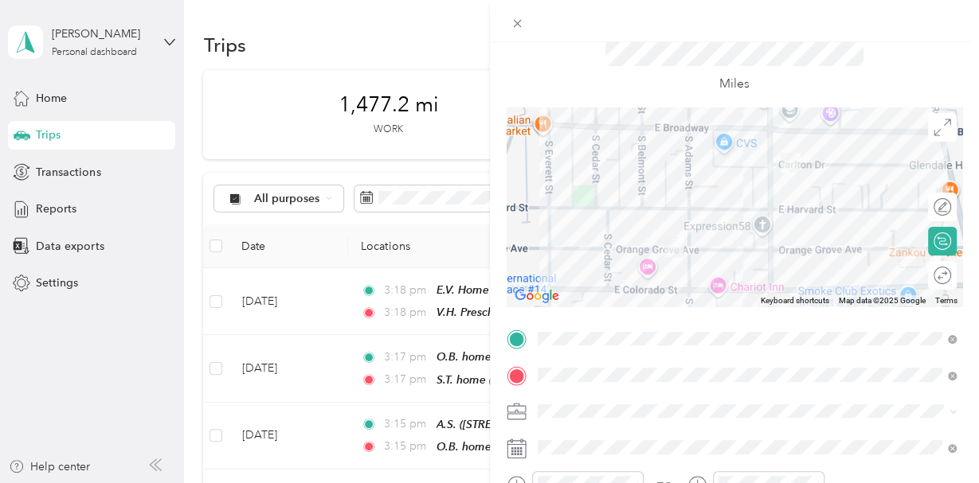
scroll to position [67, 0]
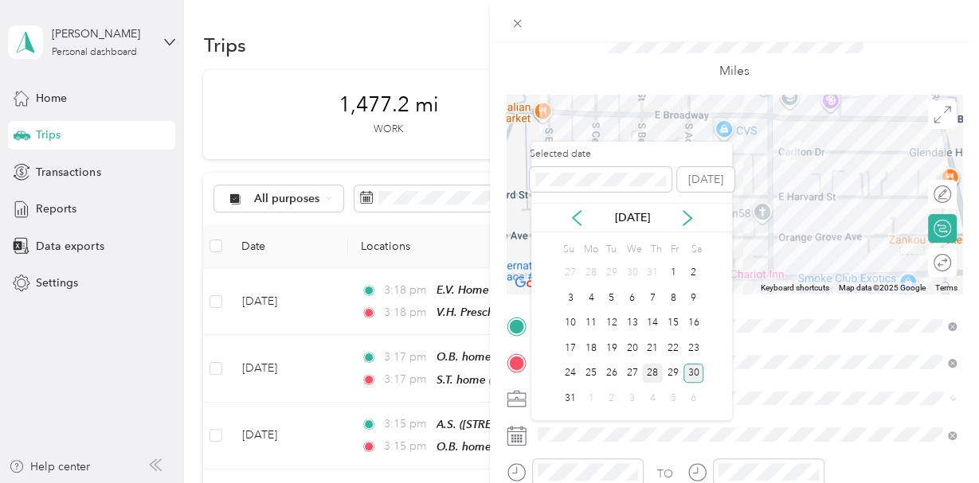
click at [658, 372] on div "28" at bounding box center [652, 374] width 21 height 20
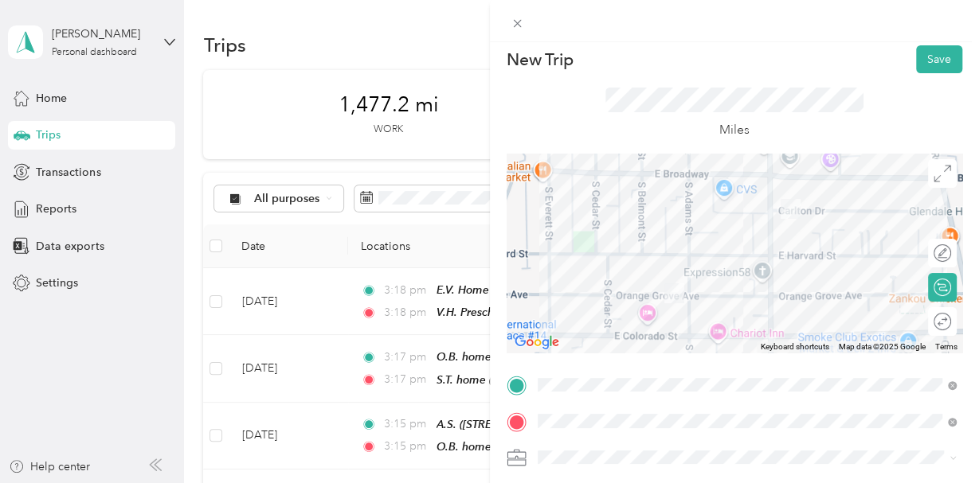
scroll to position [0, 0]
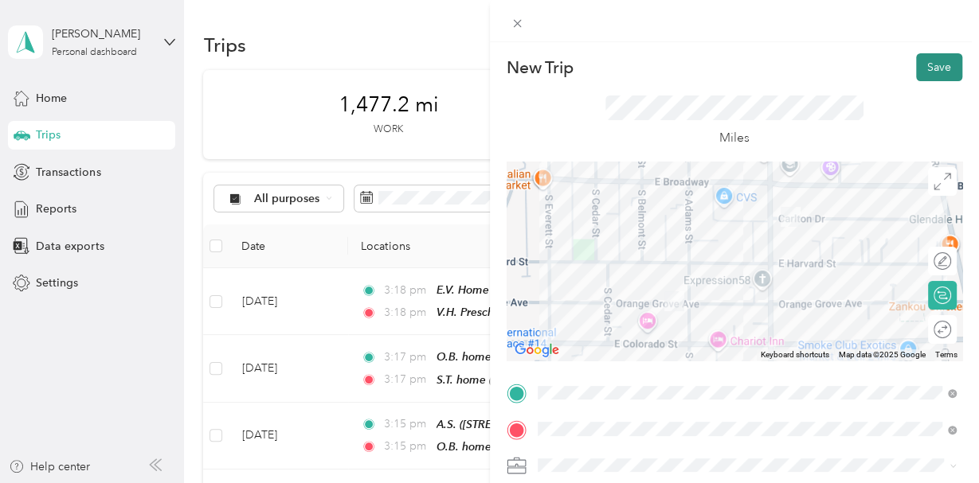
click at [937, 71] on button "Save" at bounding box center [939, 67] width 46 height 28
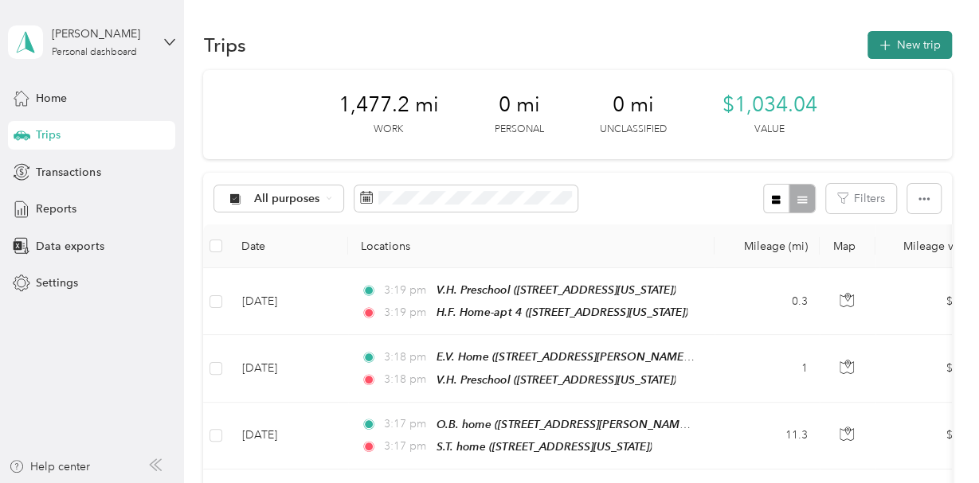
click at [907, 51] on button "New trip" at bounding box center [909, 45] width 84 height 28
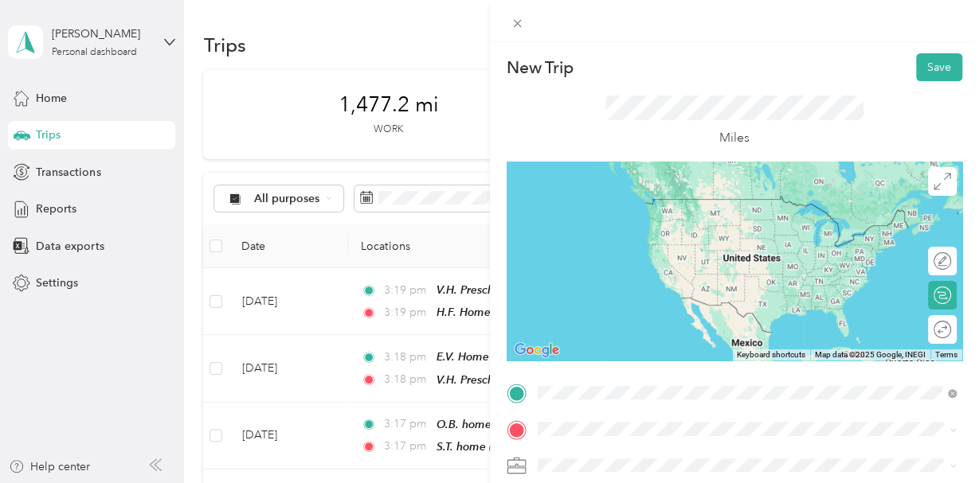
click at [644, 222] on span "[STREET_ADDRESS][US_STATE]" at bounding box center [646, 223] width 159 height 14
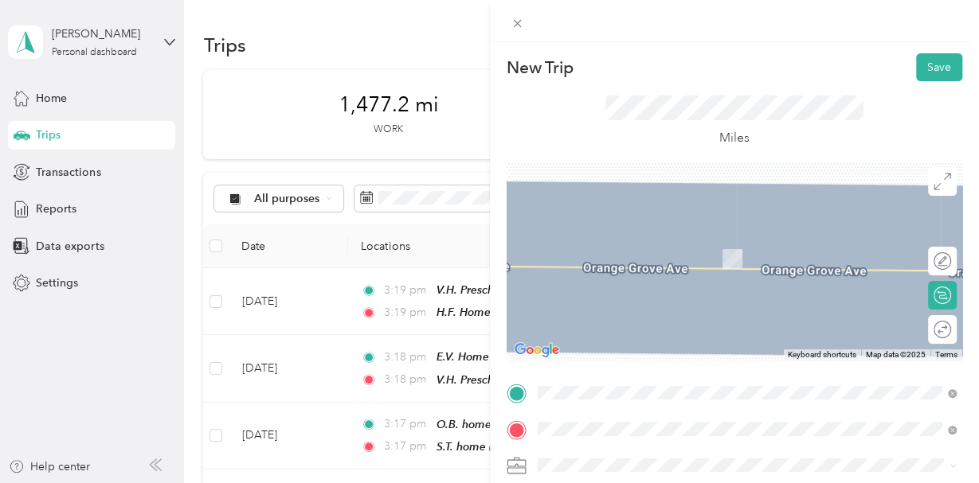
click at [608, 256] on span "[STREET_ADDRESS][US_STATE]" at bounding box center [646, 259] width 159 height 14
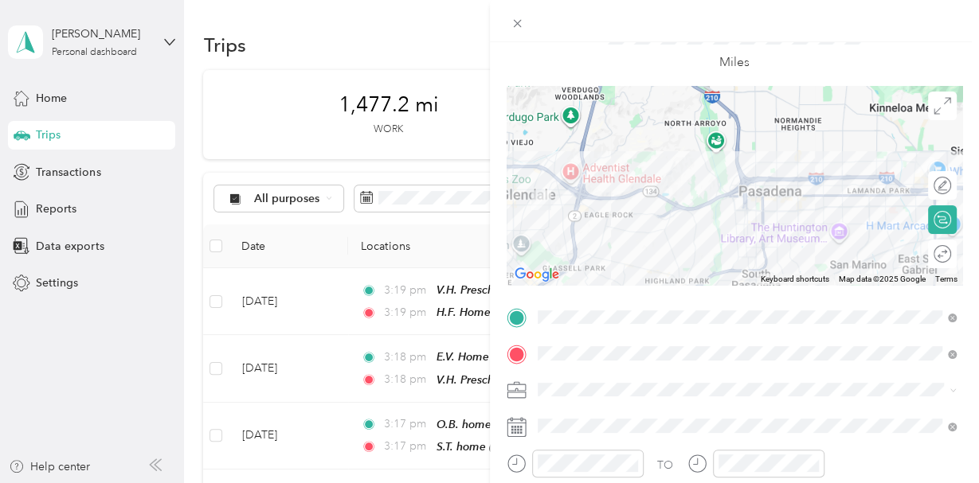
scroll to position [88, 0]
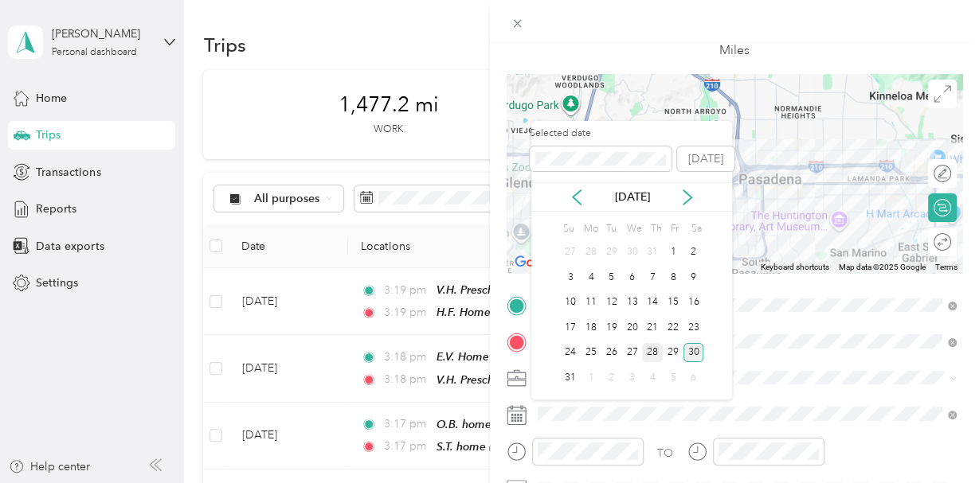
click at [654, 350] on div "28" at bounding box center [652, 353] width 21 height 20
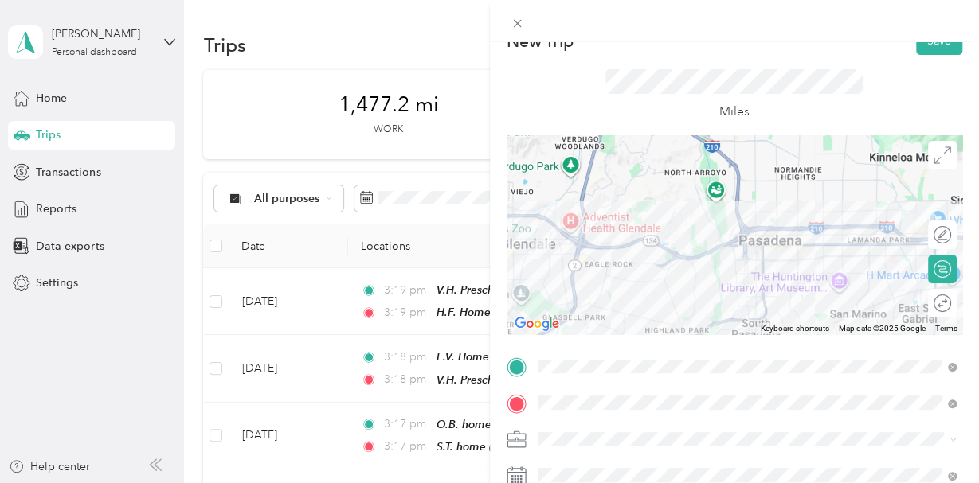
scroll to position [7, 0]
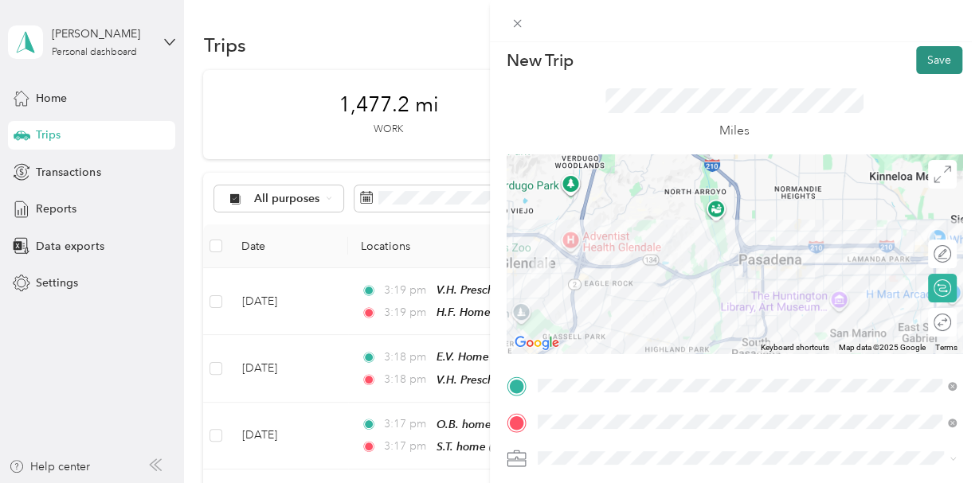
click at [944, 58] on button "Save" at bounding box center [939, 60] width 46 height 28
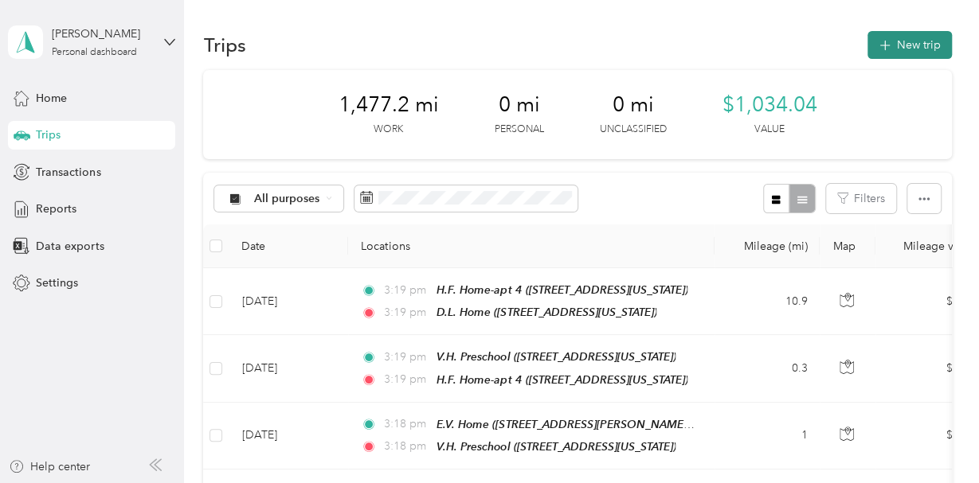
click at [912, 51] on button "New trip" at bounding box center [909, 45] width 84 height 28
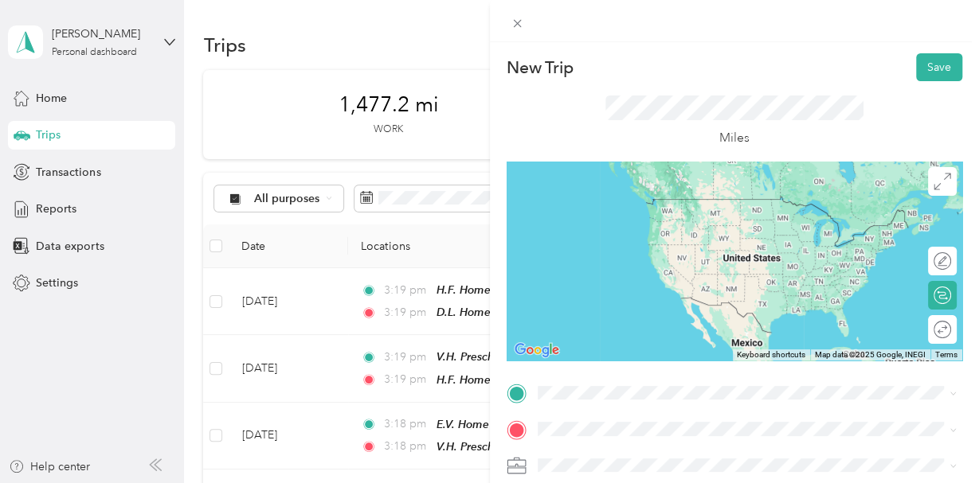
click at [593, 210] on div "D.L. Home [STREET_ADDRESS][US_STATE]" at bounding box center [646, 209] width 159 height 33
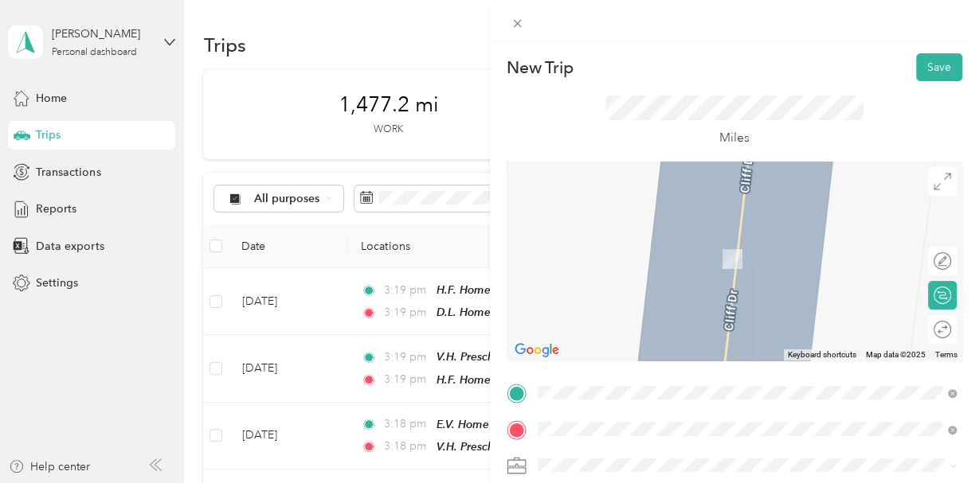
click at [608, 302] on div "O.H. daycare [STREET_ADDRESS][US_STATE]" at bounding box center [646, 300] width 159 height 33
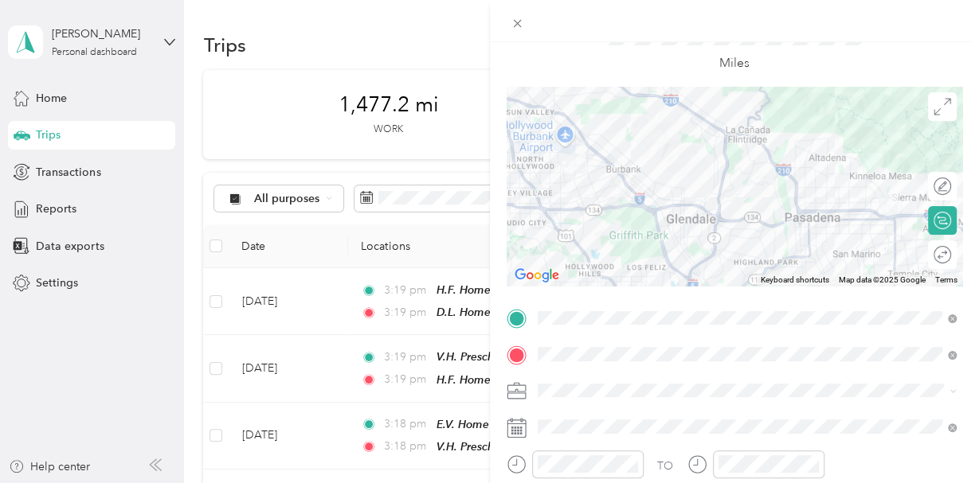
scroll to position [84, 0]
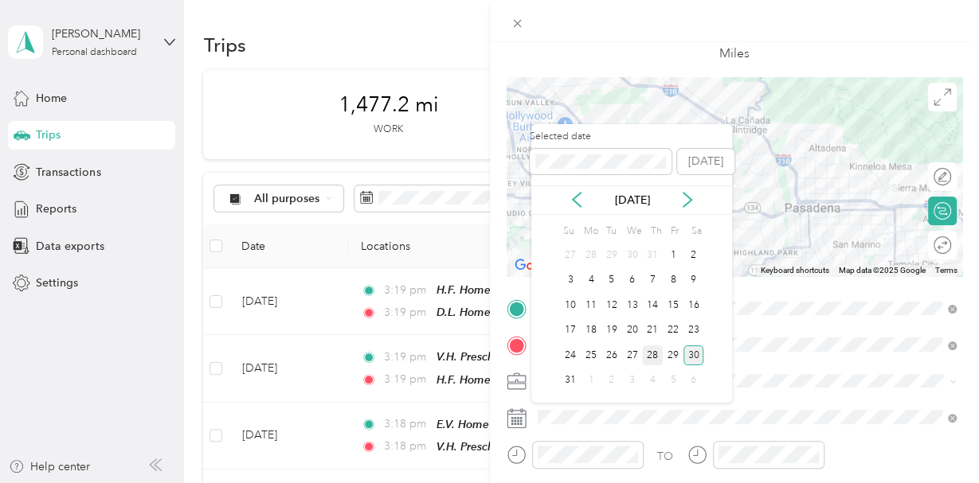
click at [657, 353] on div "28" at bounding box center [652, 356] width 21 height 20
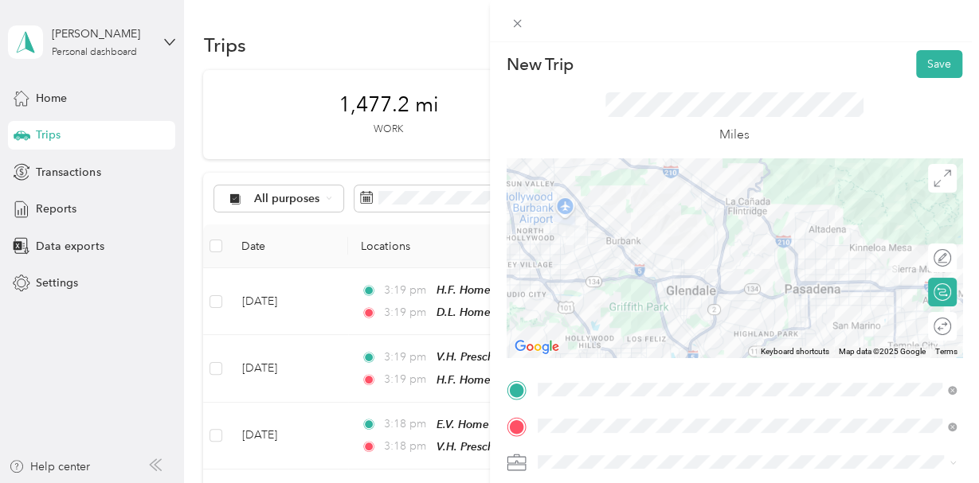
scroll to position [0, 0]
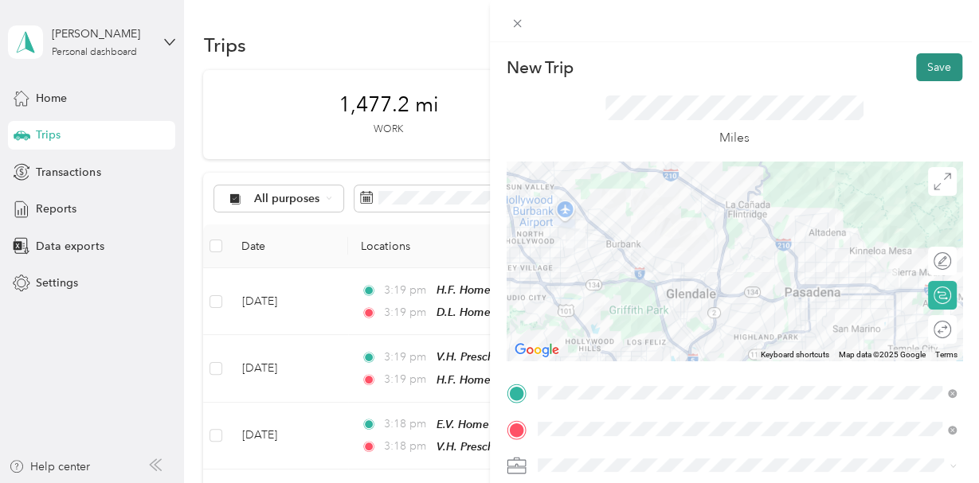
click at [936, 64] on button "Save" at bounding box center [939, 67] width 46 height 28
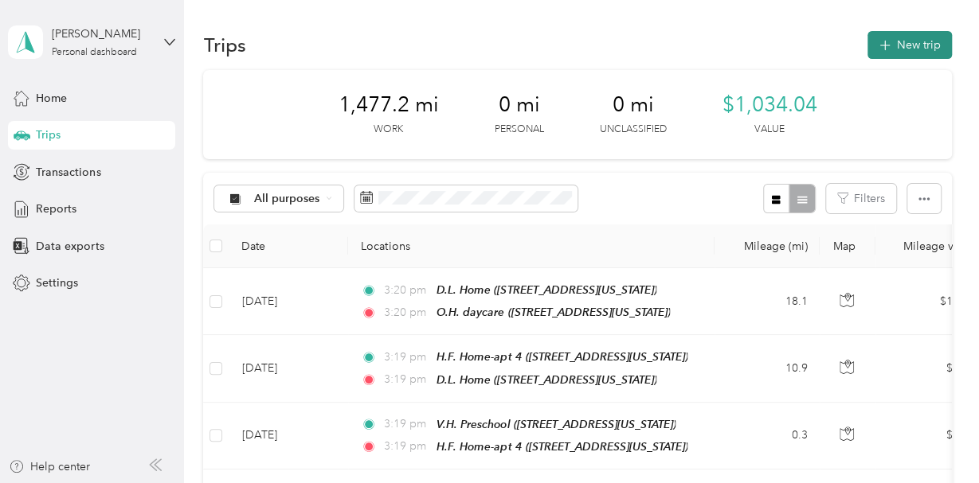
click at [932, 45] on button "New trip" at bounding box center [909, 45] width 84 height 28
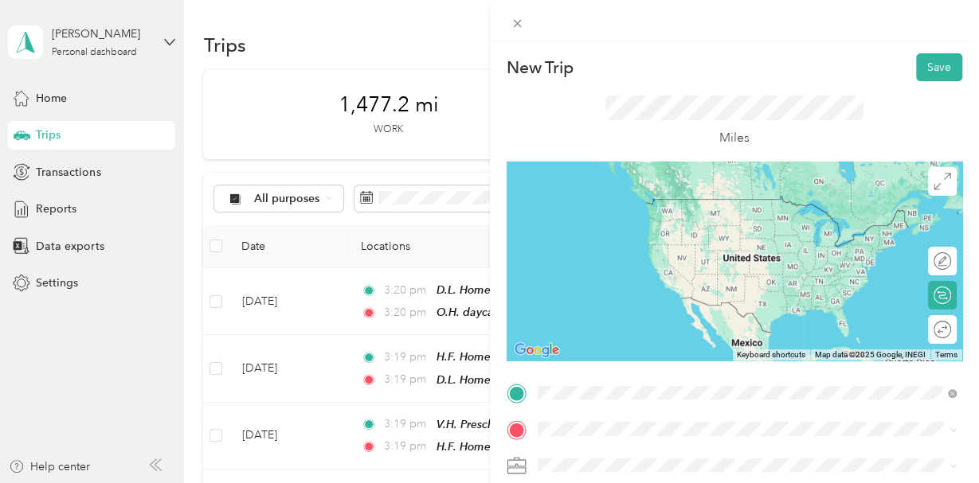
click at [683, 221] on span "[STREET_ADDRESS][PERSON_NAME]" at bounding box center [662, 223] width 190 height 14
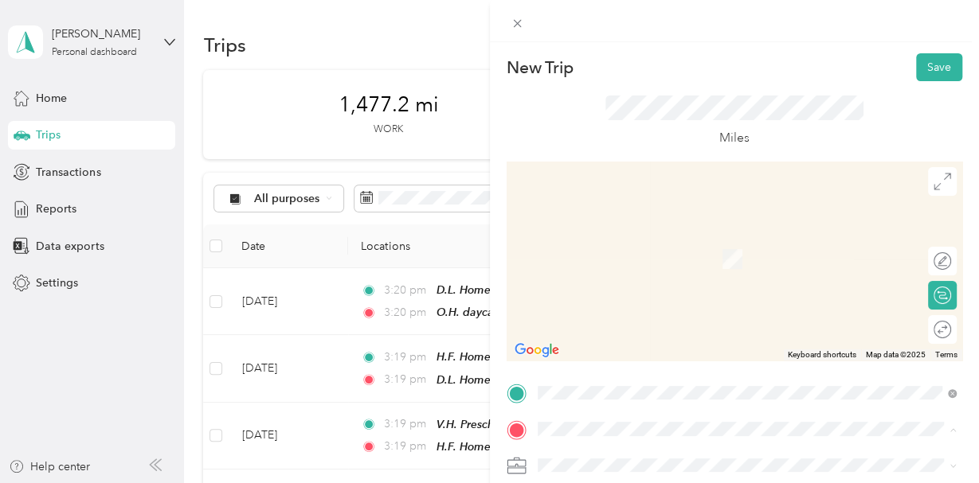
click at [606, 368] on div "AmO home [STREET_ADDRESS][PERSON_NAME][US_STATE]" at bounding box center [691, 350] width 248 height 33
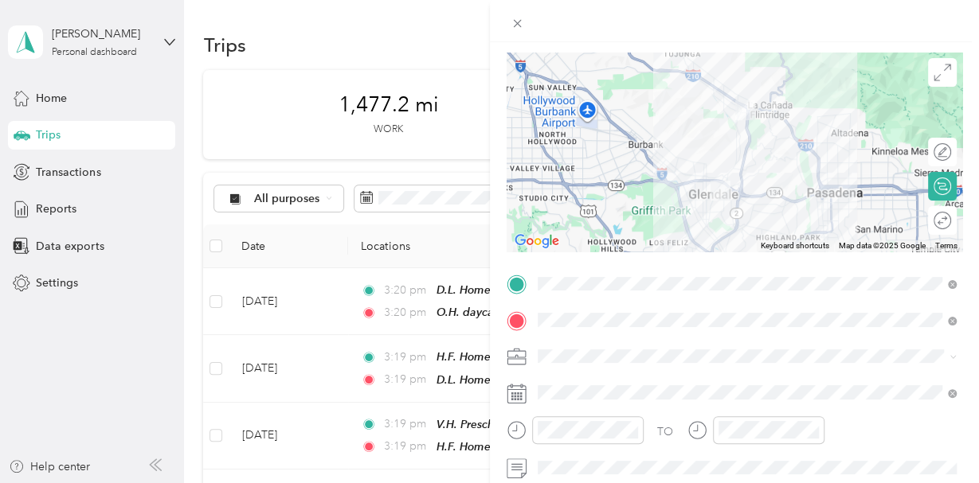
scroll to position [169, 0]
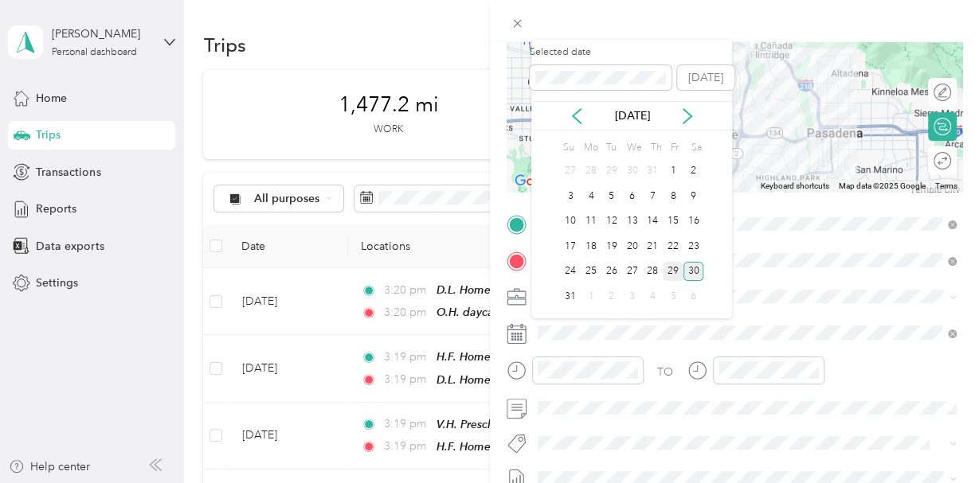
click at [671, 268] on div "29" at bounding box center [673, 272] width 21 height 20
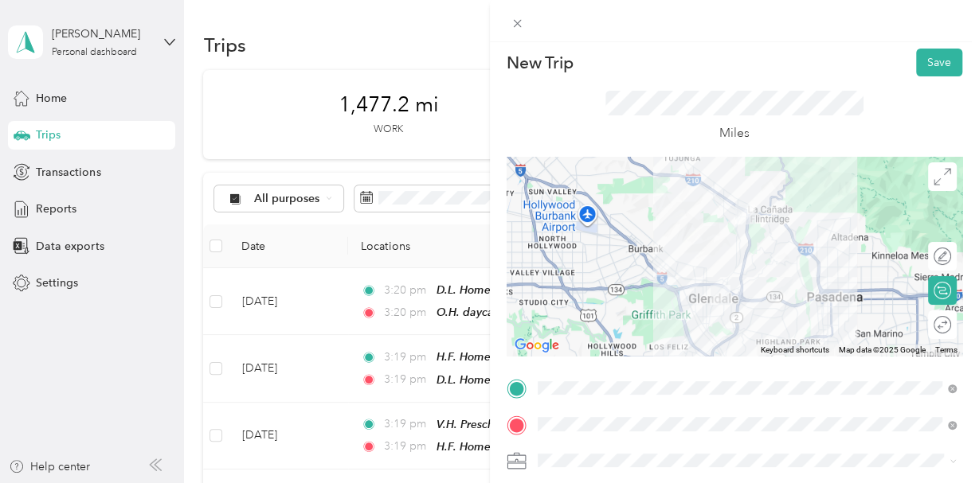
scroll to position [0, 0]
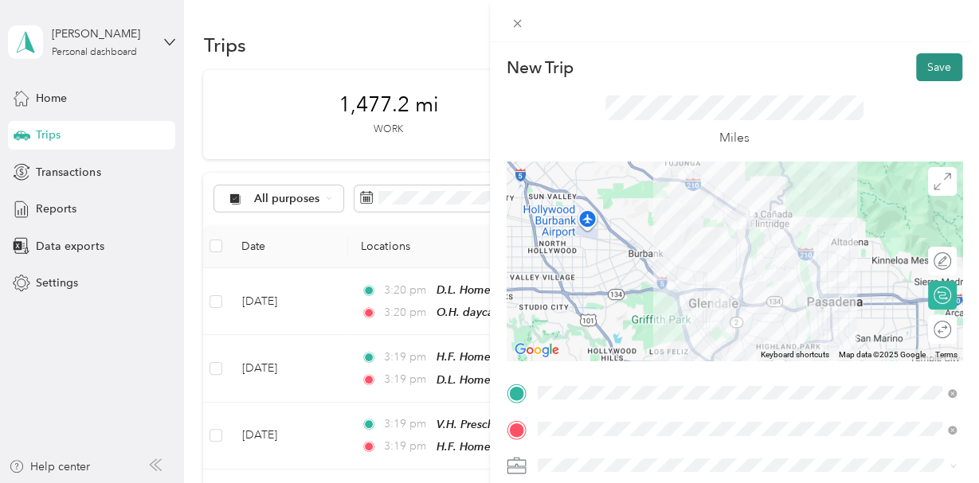
click at [930, 63] on button "Save" at bounding box center [939, 67] width 46 height 28
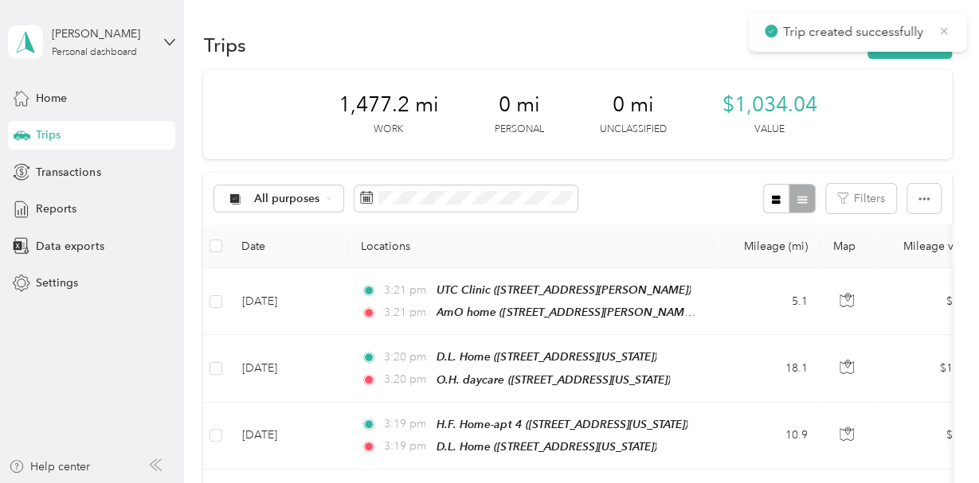
click at [944, 29] on icon at bounding box center [943, 31] width 13 height 14
click at [923, 52] on button "New trip" at bounding box center [909, 45] width 84 height 28
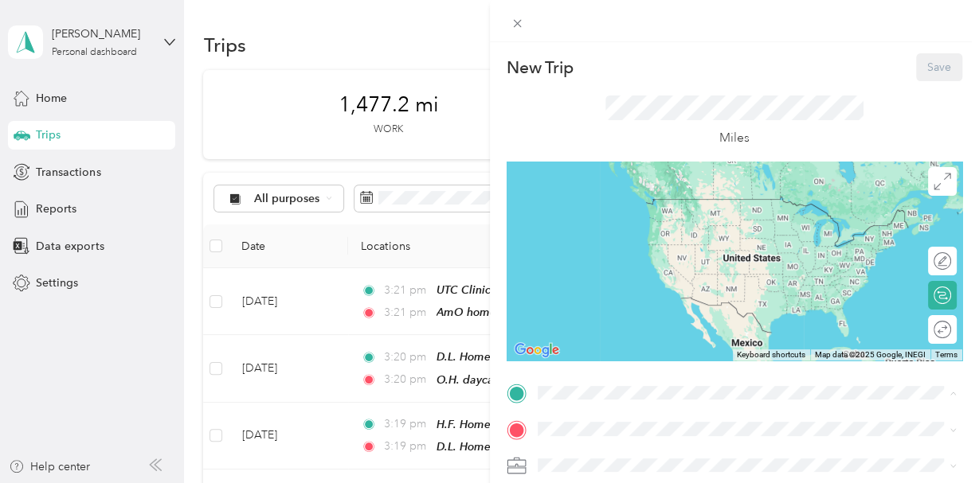
click at [614, 330] on span "[STREET_ADDRESS][PERSON_NAME][US_STATE]" at bounding box center [691, 323] width 248 height 14
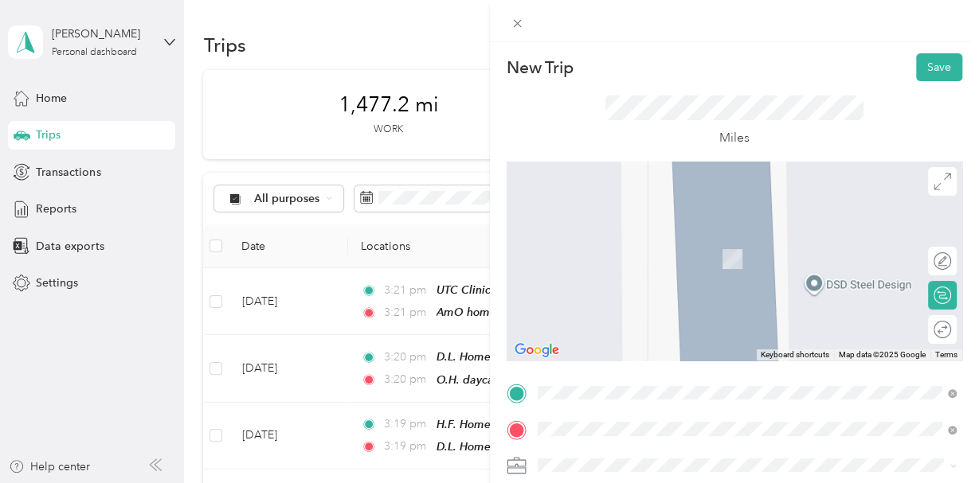
click at [605, 263] on span "[STREET_ADDRESS][US_STATE][US_STATE]" at bounding box center [675, 259] width 217 height 14
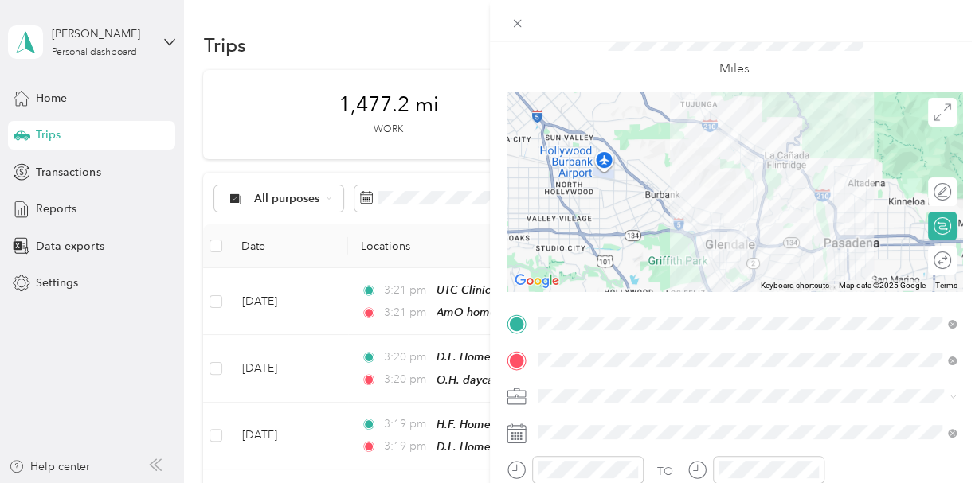
scroll to position [104, 0]
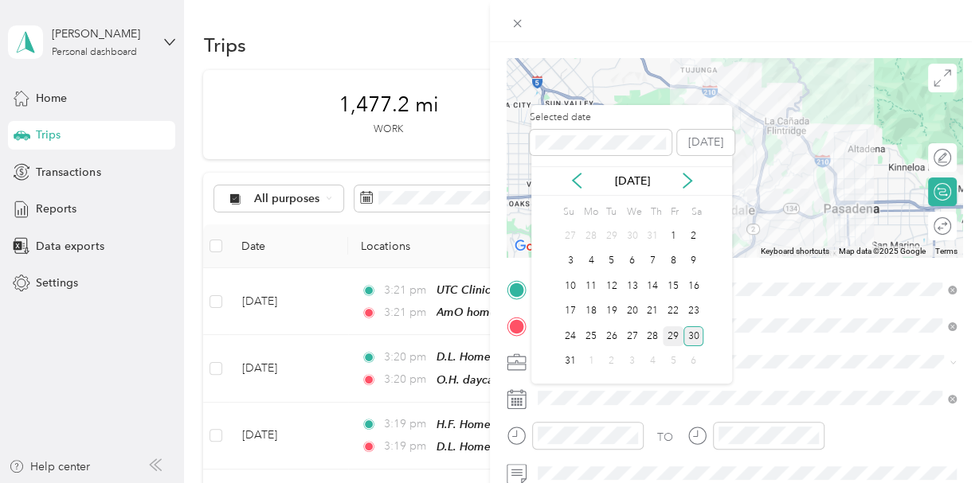
click at [674, 338] on div "29" at bounding box center [673, 336] width 21 height 20
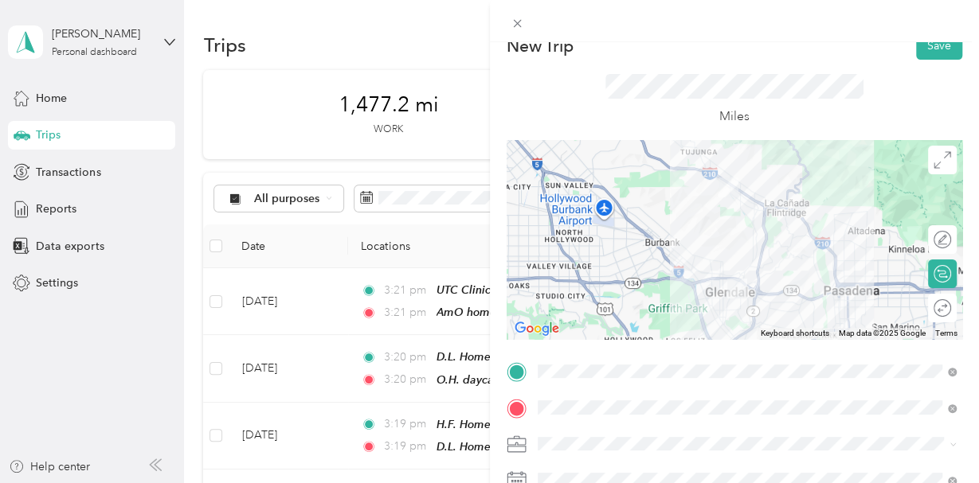
scroll to position [0, 0]
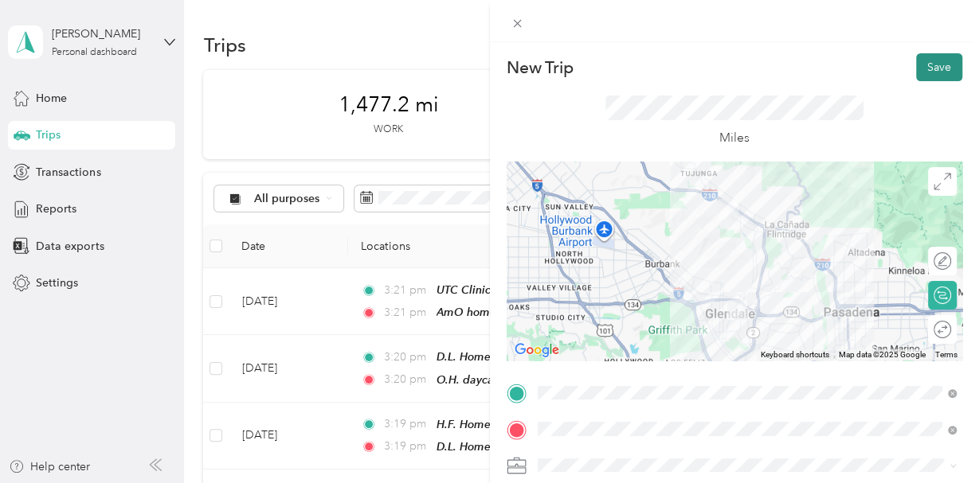
click at [940, 75] on button "Save" at bounding box center [939, 67] width 46 height 28
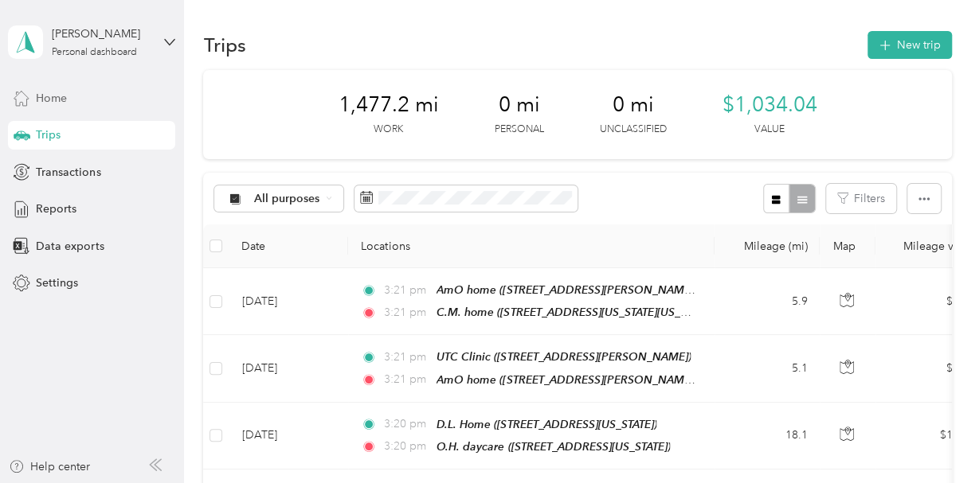
click at [53, 98] on span "Home" at bounding box center [51, 98] width 31 height 17
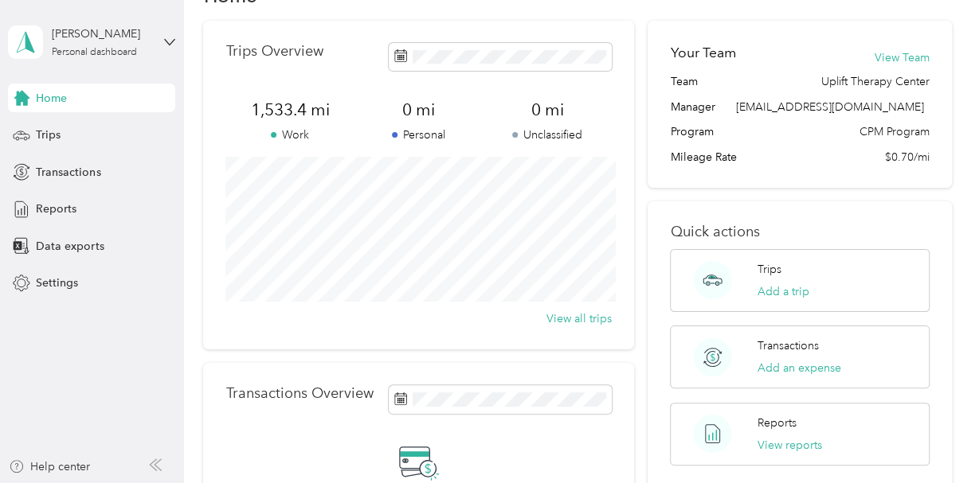
scroll to position [33, 0]
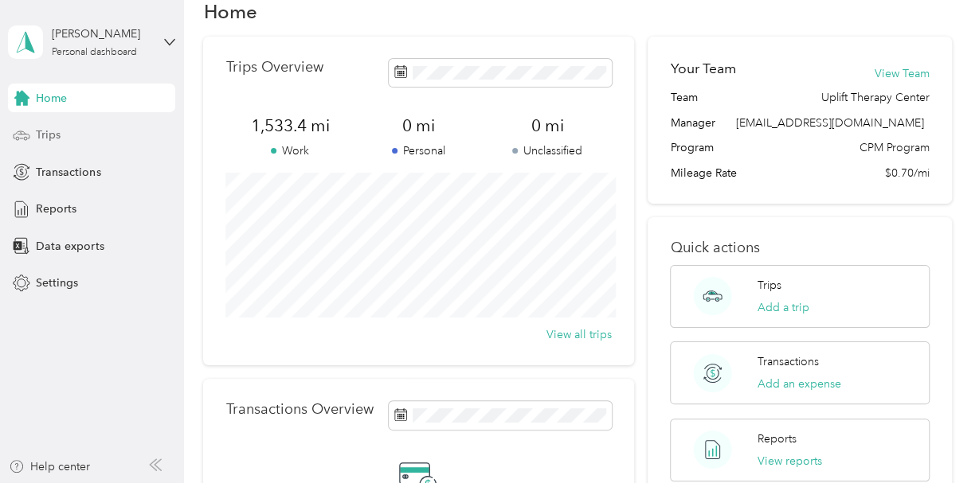
click at [58, 135] on span "Trips" at bounding box center [48, 135] width 25 height 17
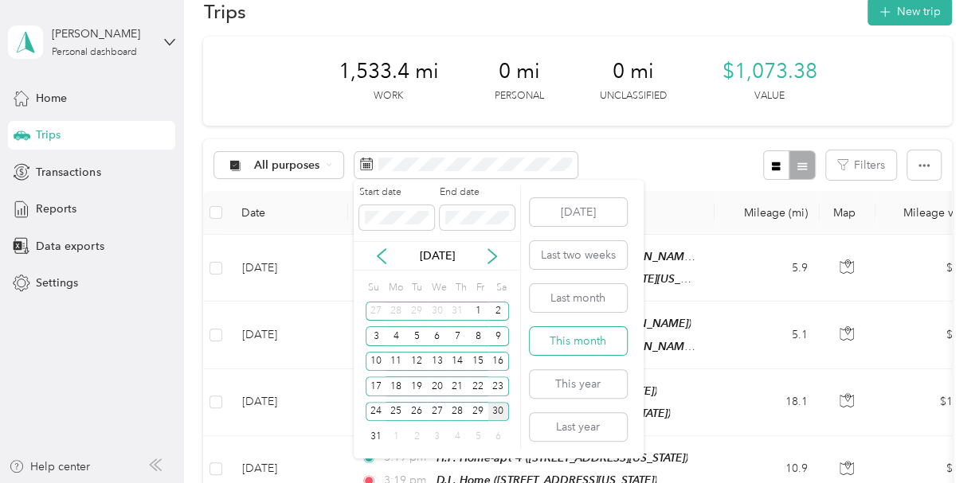
click at [597, 346] on button "This month" at bounding box center [578, 341] width 97 height 28
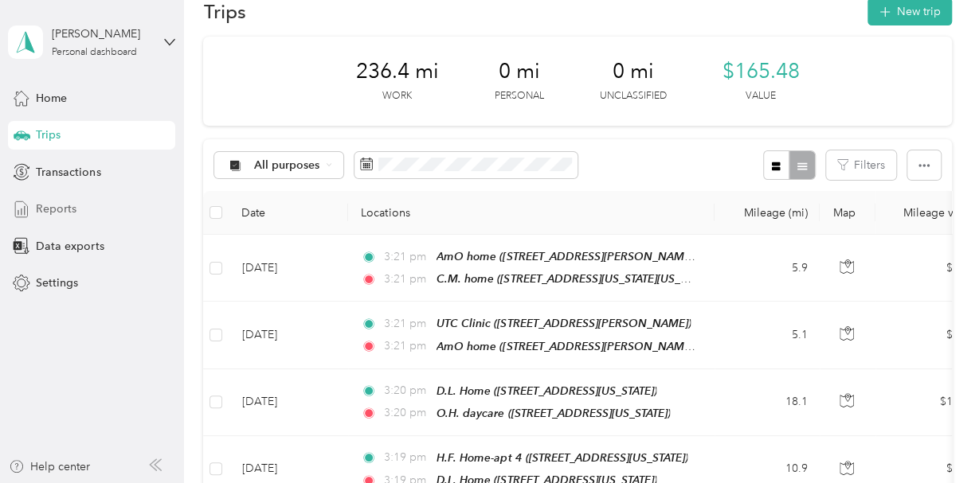
click at [58, 212] on span "Reports" at bounding box center [56, 209] width 41 height 17
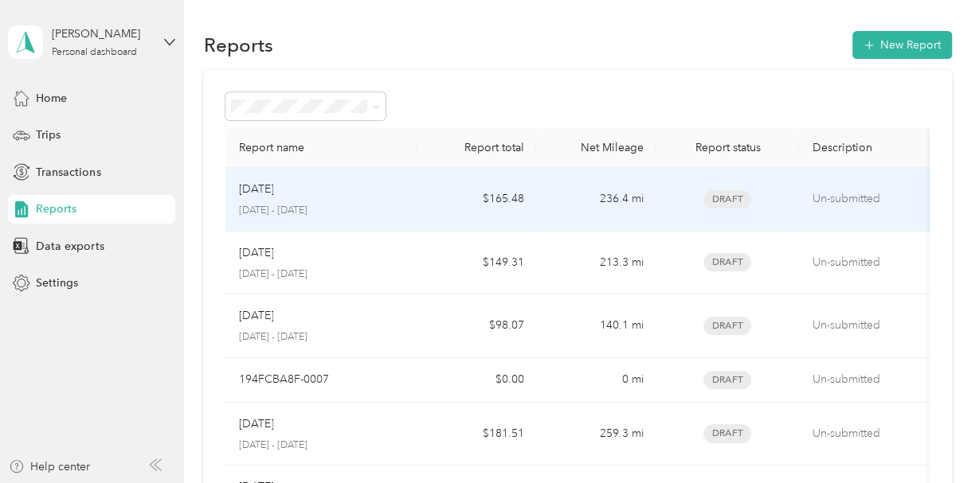
click at [259, 194] on p "[DATE]" at bounding box center [255, 190] width 35 height 18
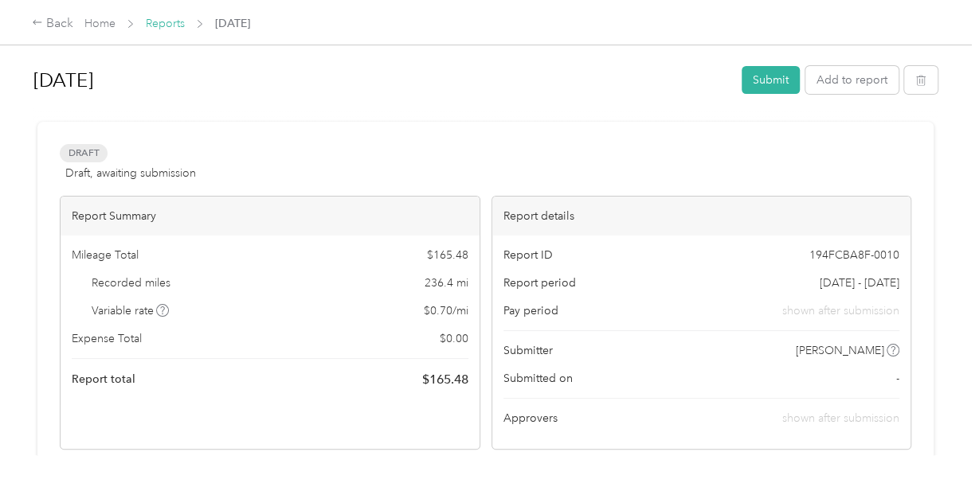
click at [157, 29] on link "Reports" at bounding box center [165, 24] width 39 height 14
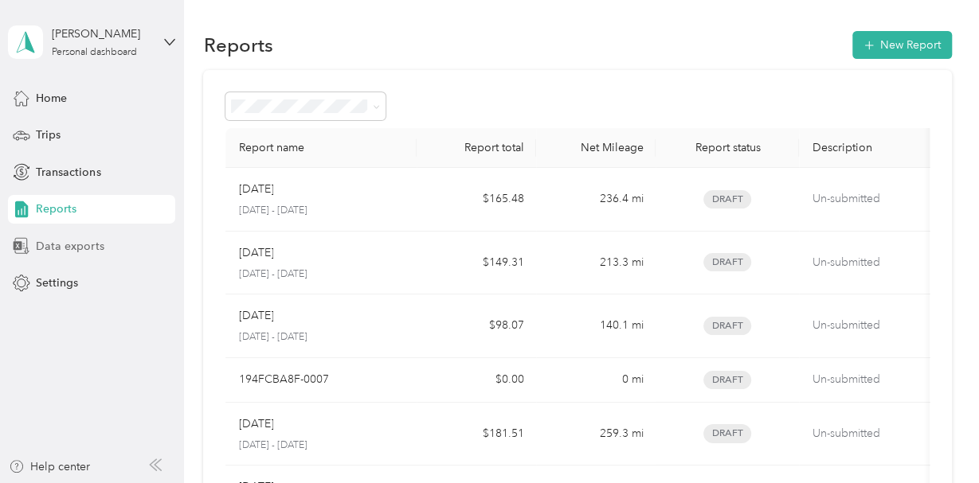
click at [56, 248] on span "Data exports" at bounding box center [70, 246] width 68 height 17
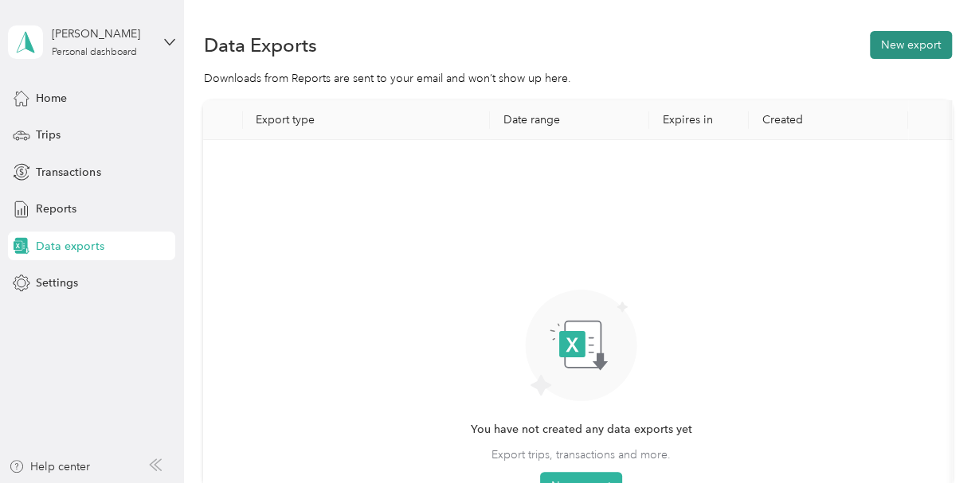
click at [910, 39] on button "New export" at bounding box center [911, 45] width 82 height 28
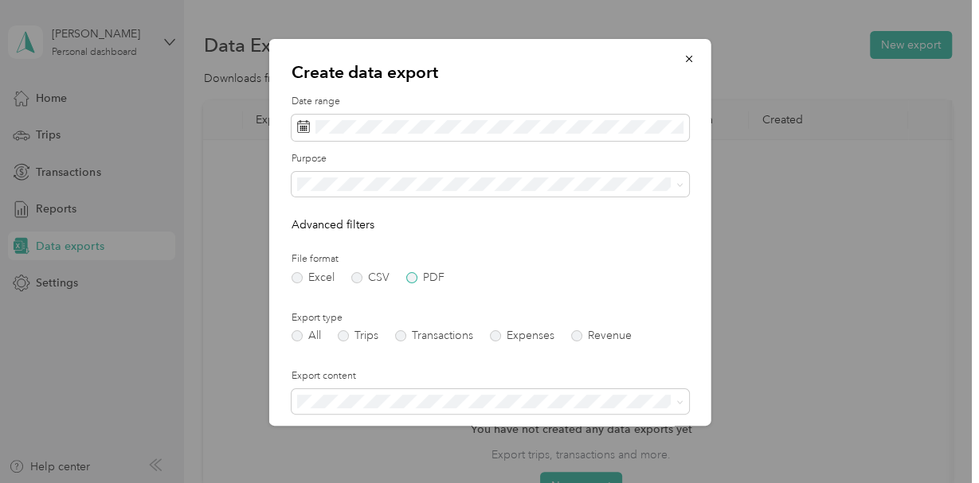
click at [409, 280] on label "PDF" at bounding box center [424, 277] width 38 height 11
click at [495, 339] on label "Expenses" at bounding box center [521, 335] width 65 height 11
click at [301, 340] on label "All" at bounding box center [305, 335] width 29 height 11
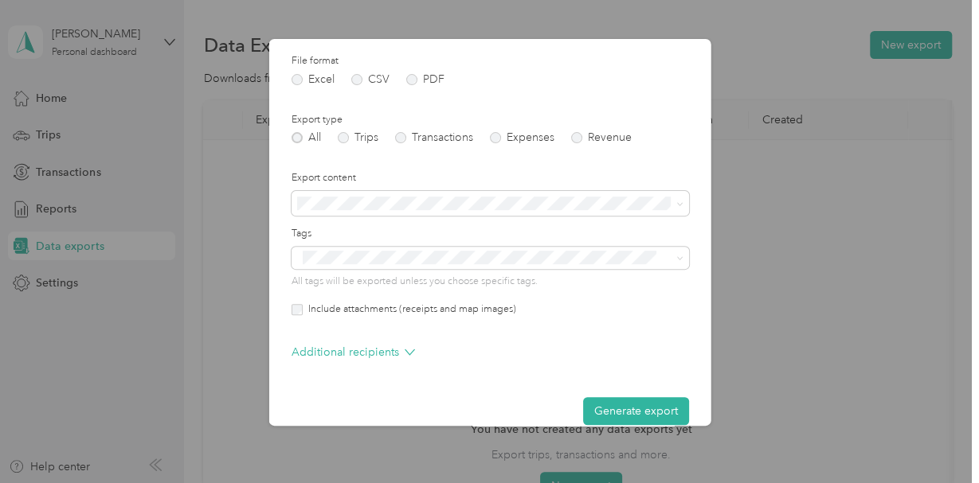
scroll to position [220, 0]
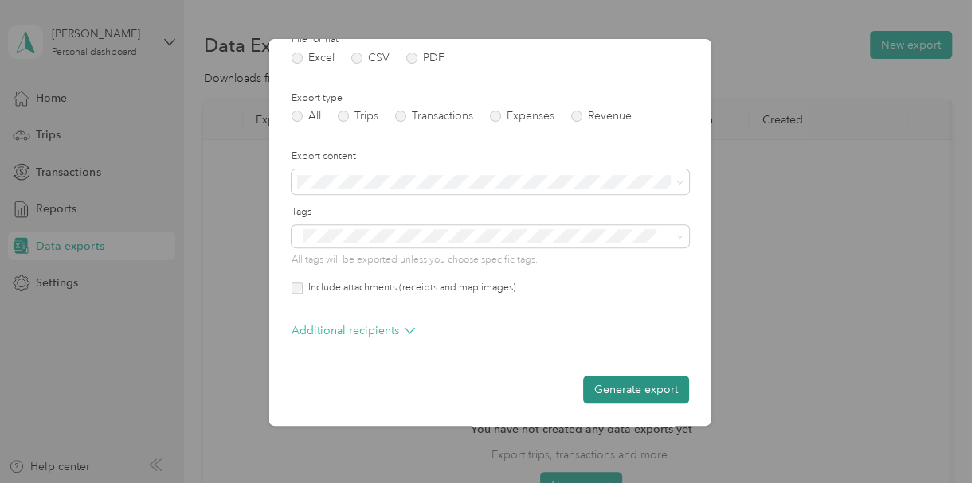
click at [656, 392] on button "Generate export" at bounding box center [635, 390] width 106 height 28
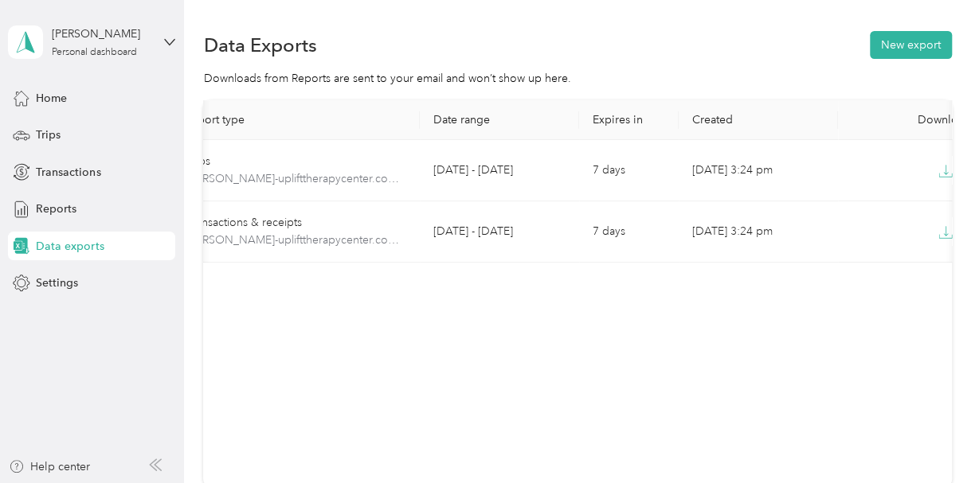
scroll to position [0, 108]
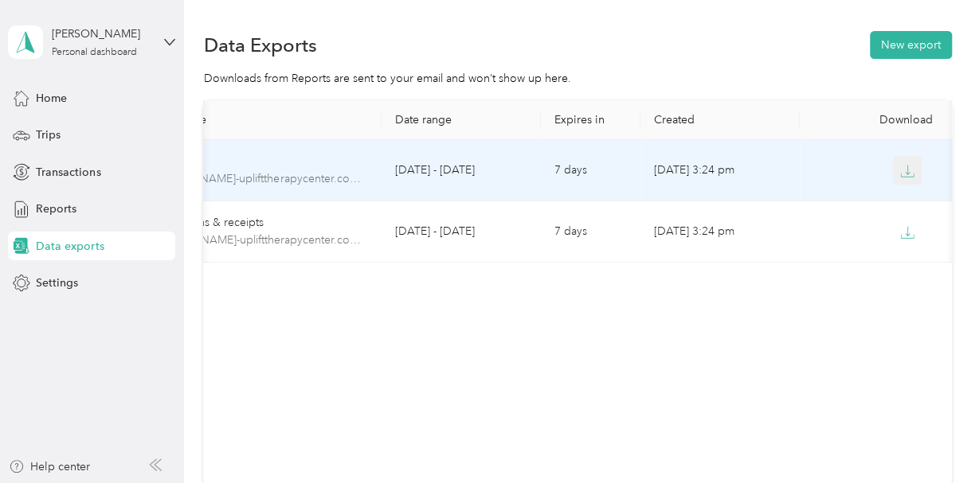
click at [906, 173] on icon "button" at bounding box center [907, 171] width 14 height 14
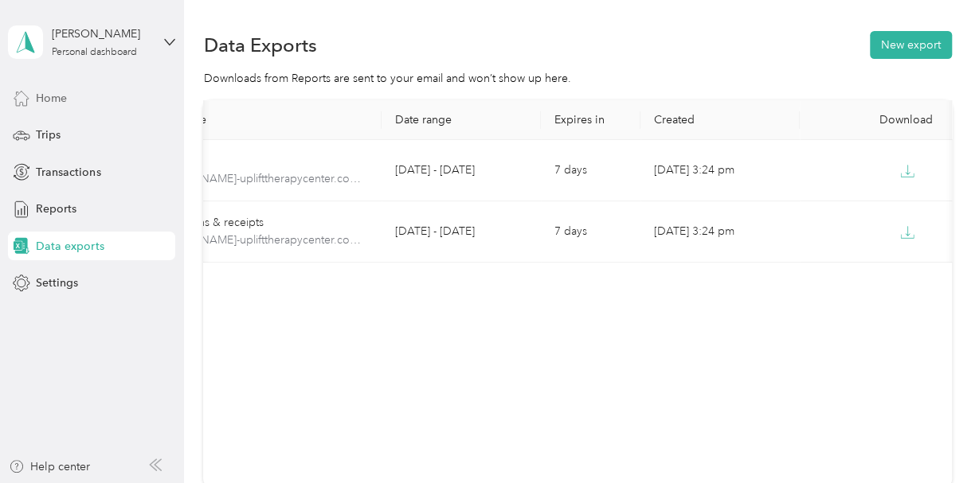
click at [60, 98] on span "Home" at bounding box center [51, 98] width 31 height 17
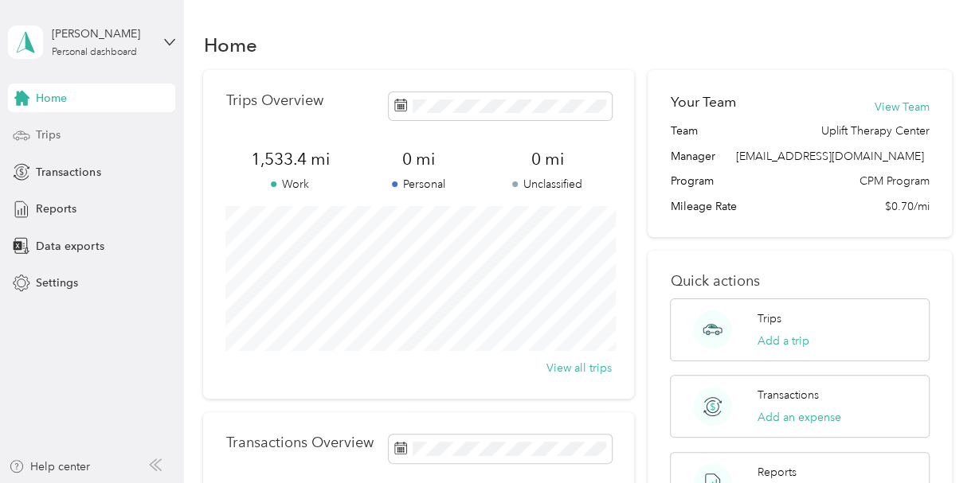
click at [69, 133] on div "Trips" at bounding box center [91, 135] width 167 height 29
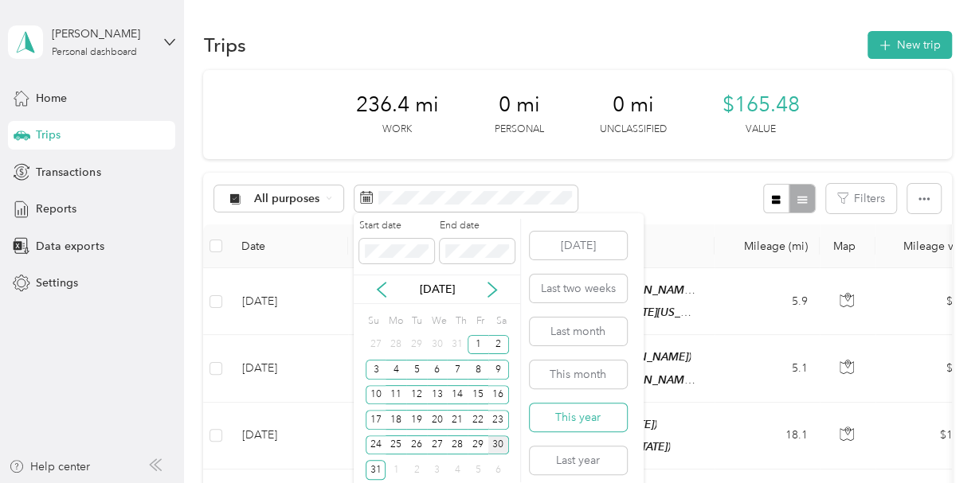
click at [585, 416] on button "This year" at bounding box center [578, 418] width 97 height 28
